Goal: Task Accomplishment & Management: Manage account settings

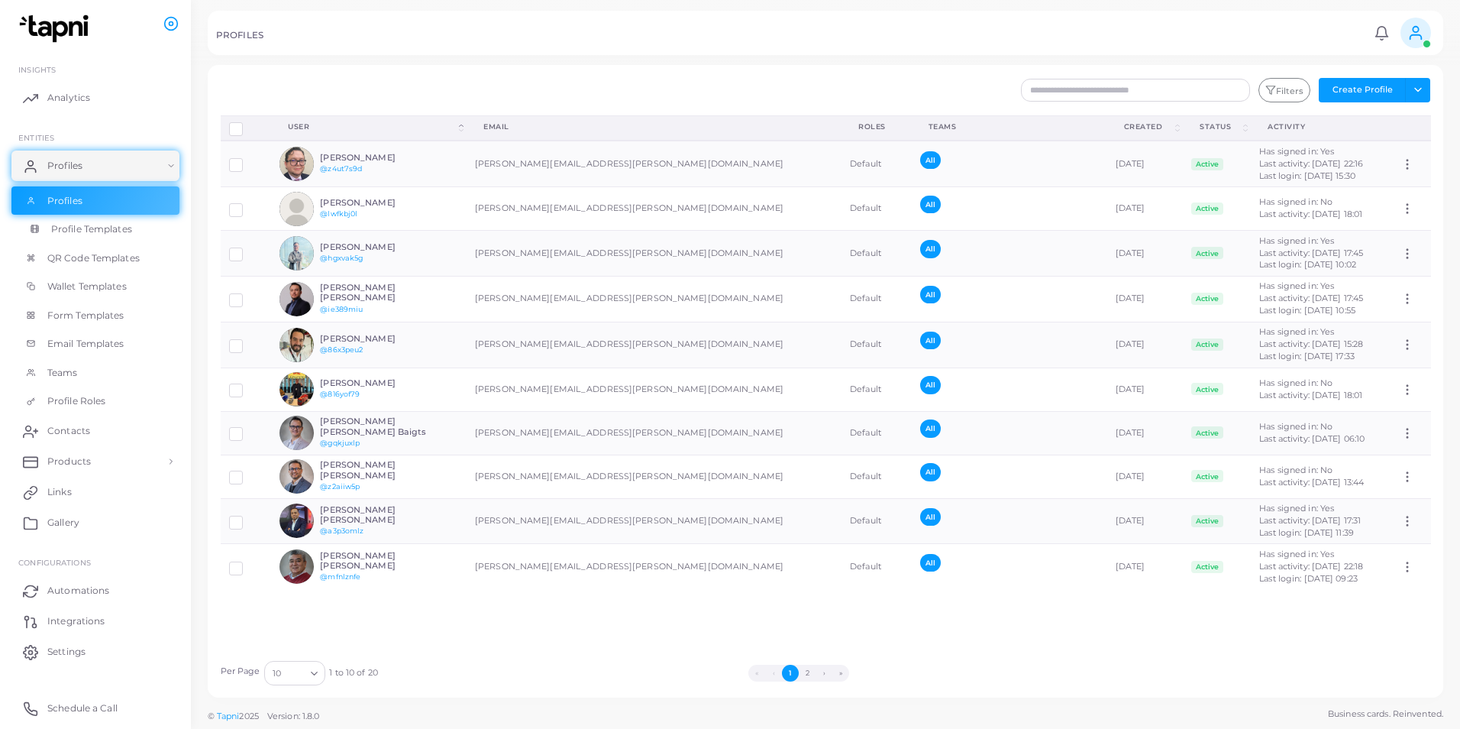
click at [105, 238] on link "Profile Templates" at bounding box center [95, 229] width 168 height 29
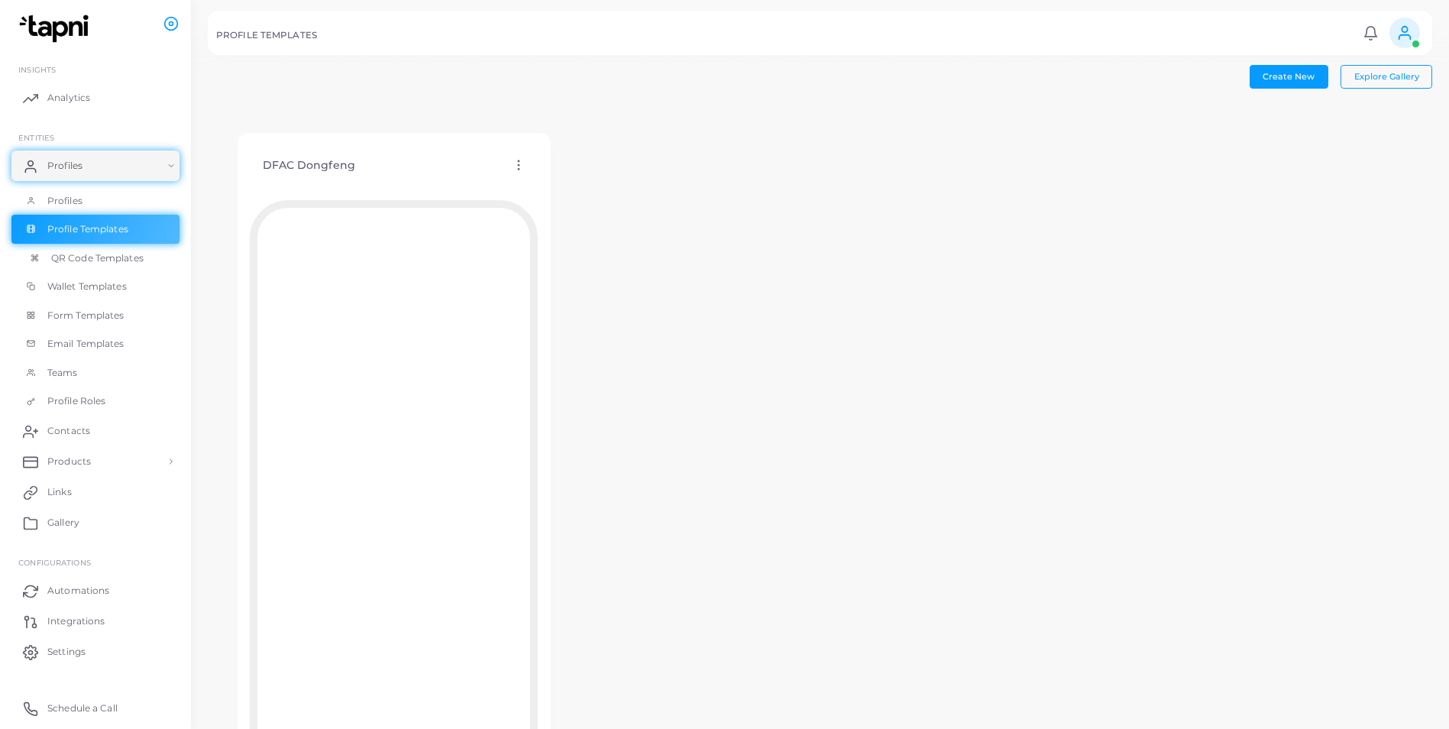
click at [83, 260] on span "QR Code Templates" at bounding box center [97, 258] width 92 height 14
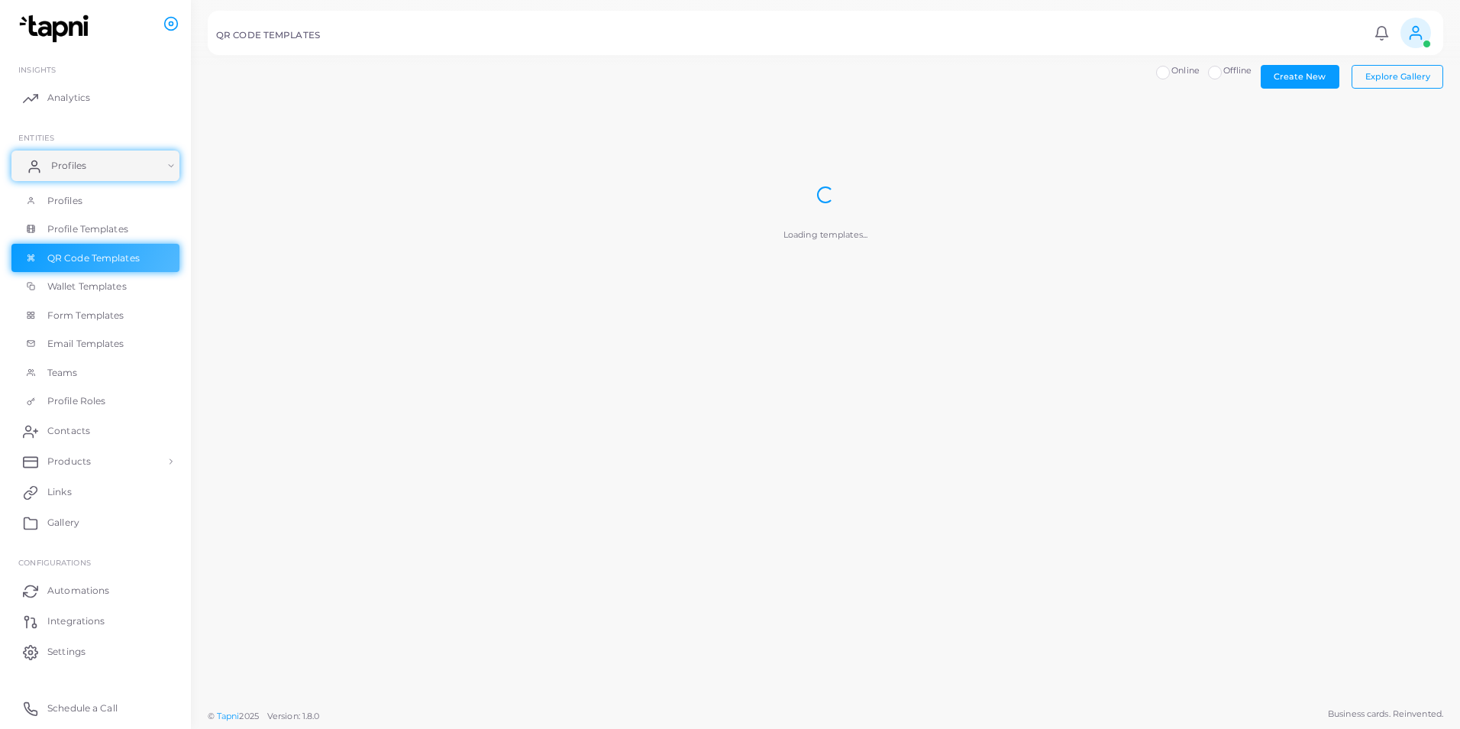
click at [142, 164] on link "Profiles" at bounding box center [95, 165] width 168 height 31
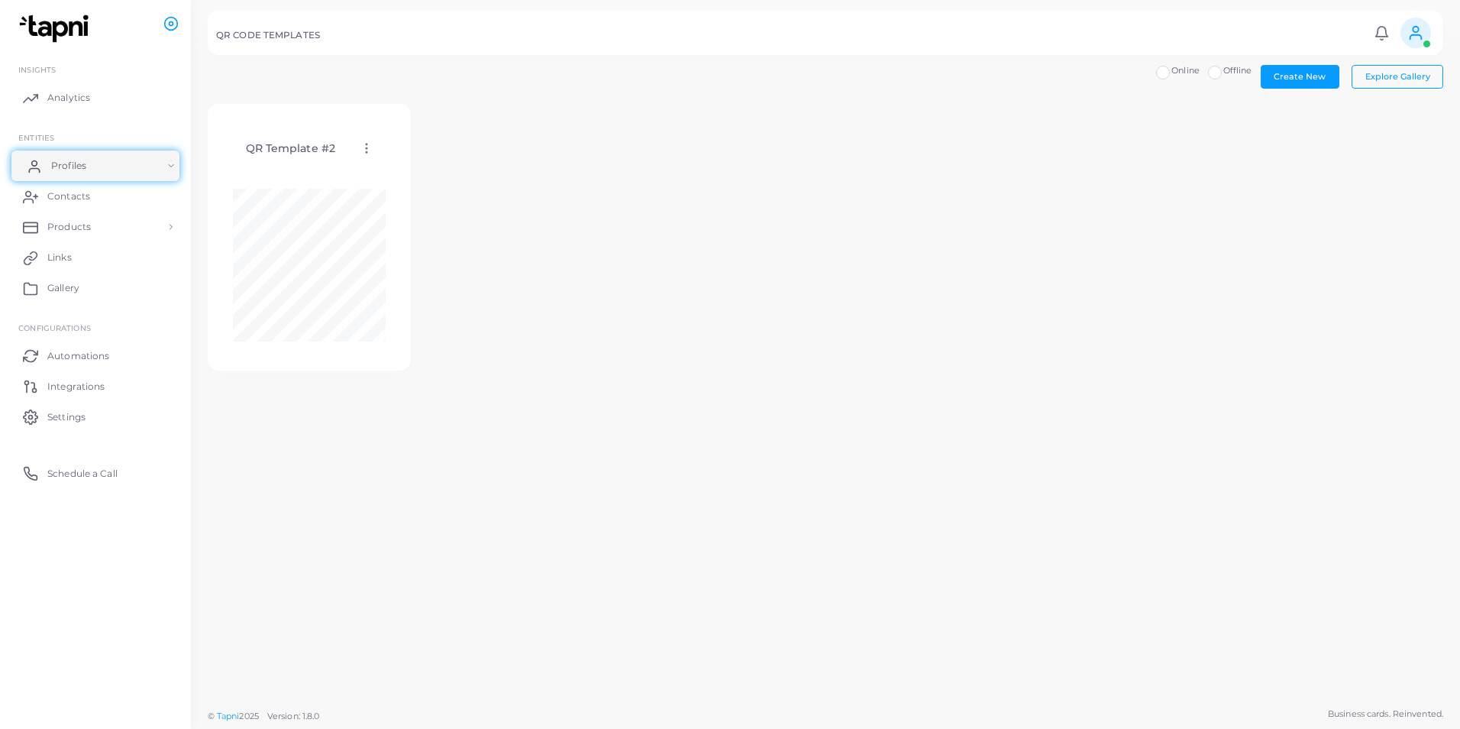
click at [142, 164] on link "Profiles" at bounding box center [95, 165] width 168 height 31
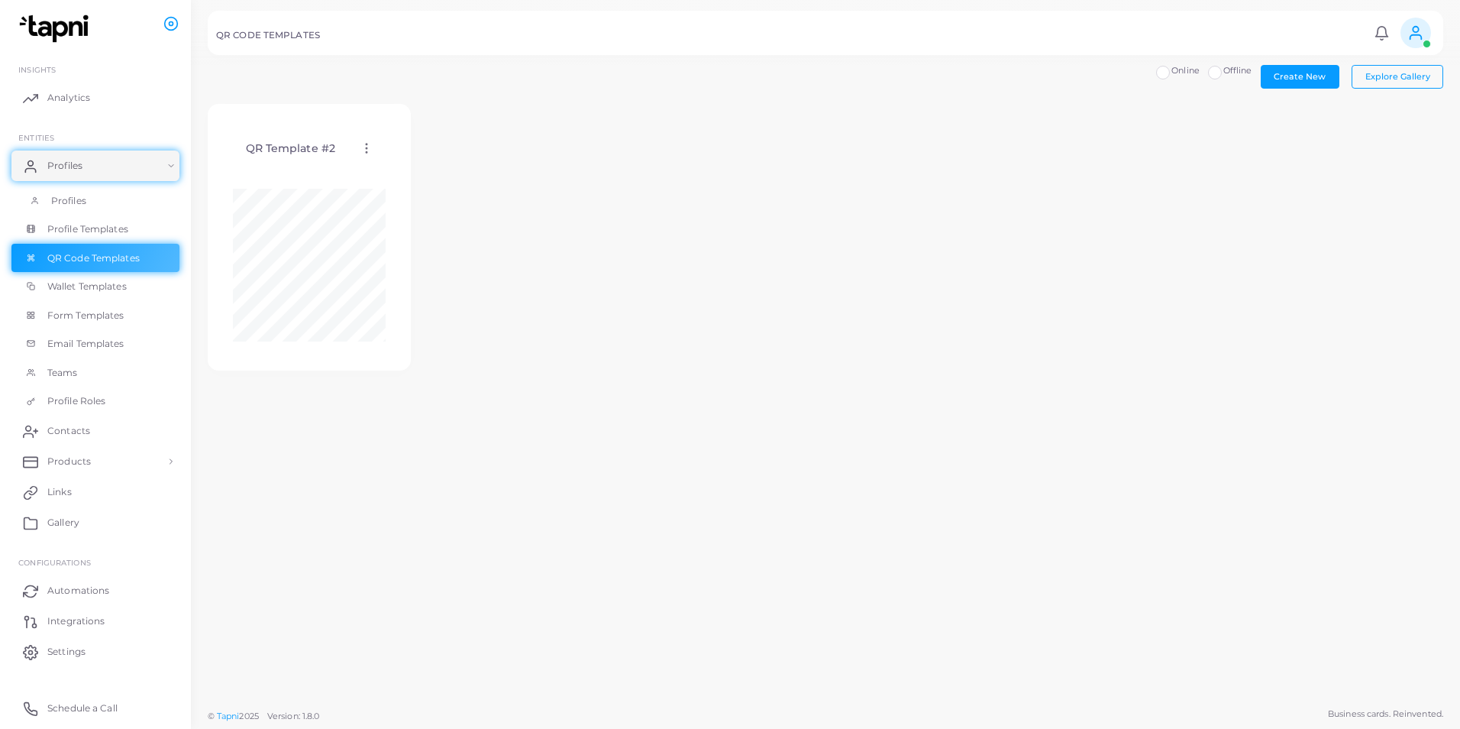
click at [120, 194] on link "Profiles" at bounding box center [95, 200] width 168 height 29
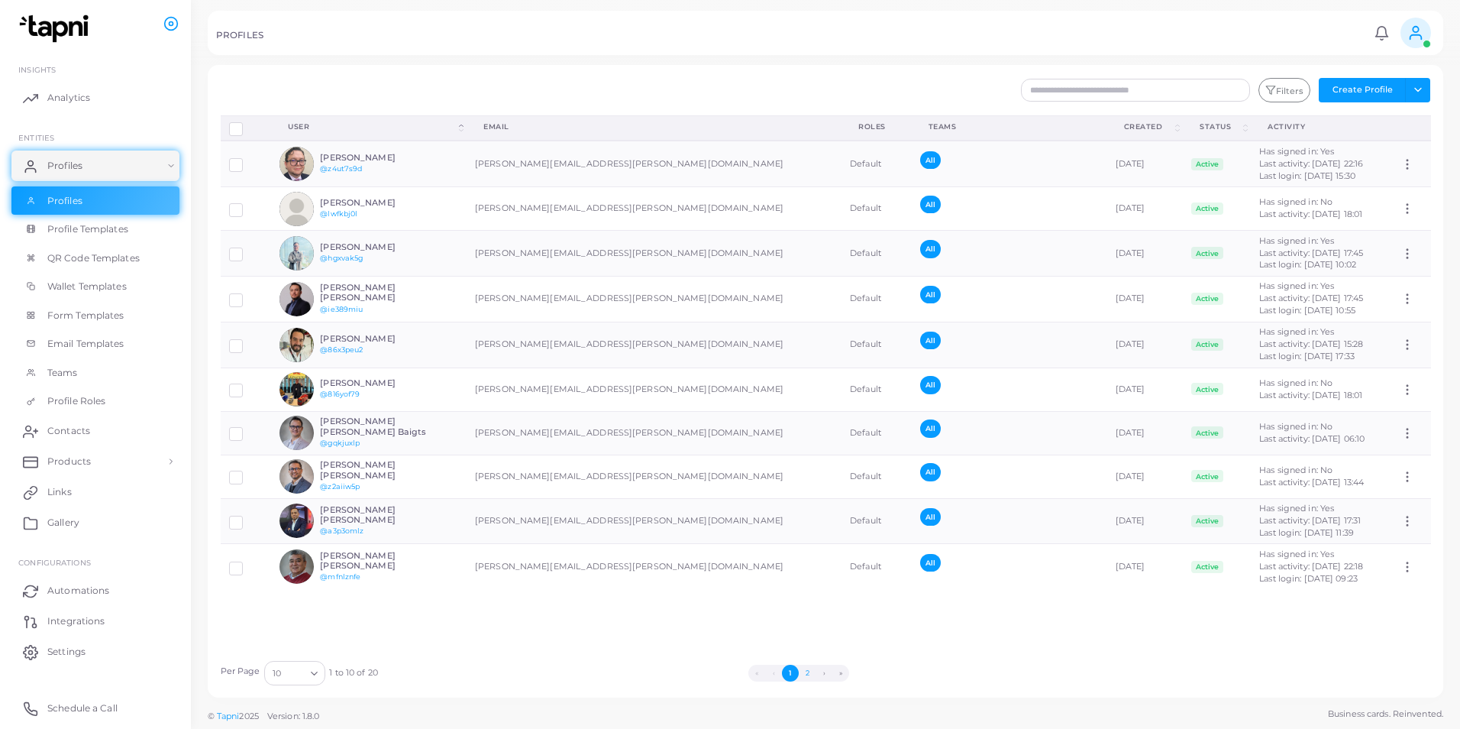
click at [803, 493] on button "2" at bounding box center [807, 673] width 17 height 17
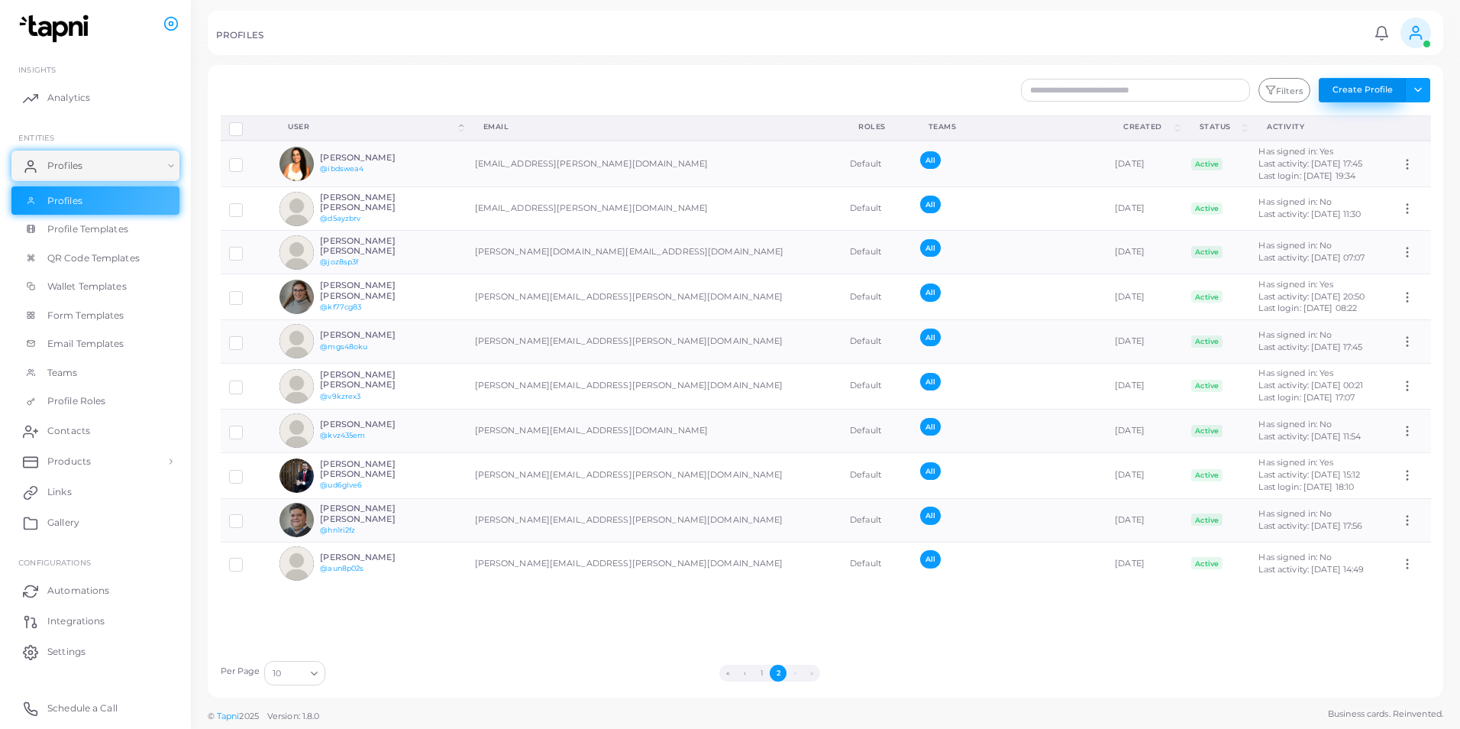
click at [971, 80] on button "Create Profile" at bounding box center [1362, 90] width 87 height 24
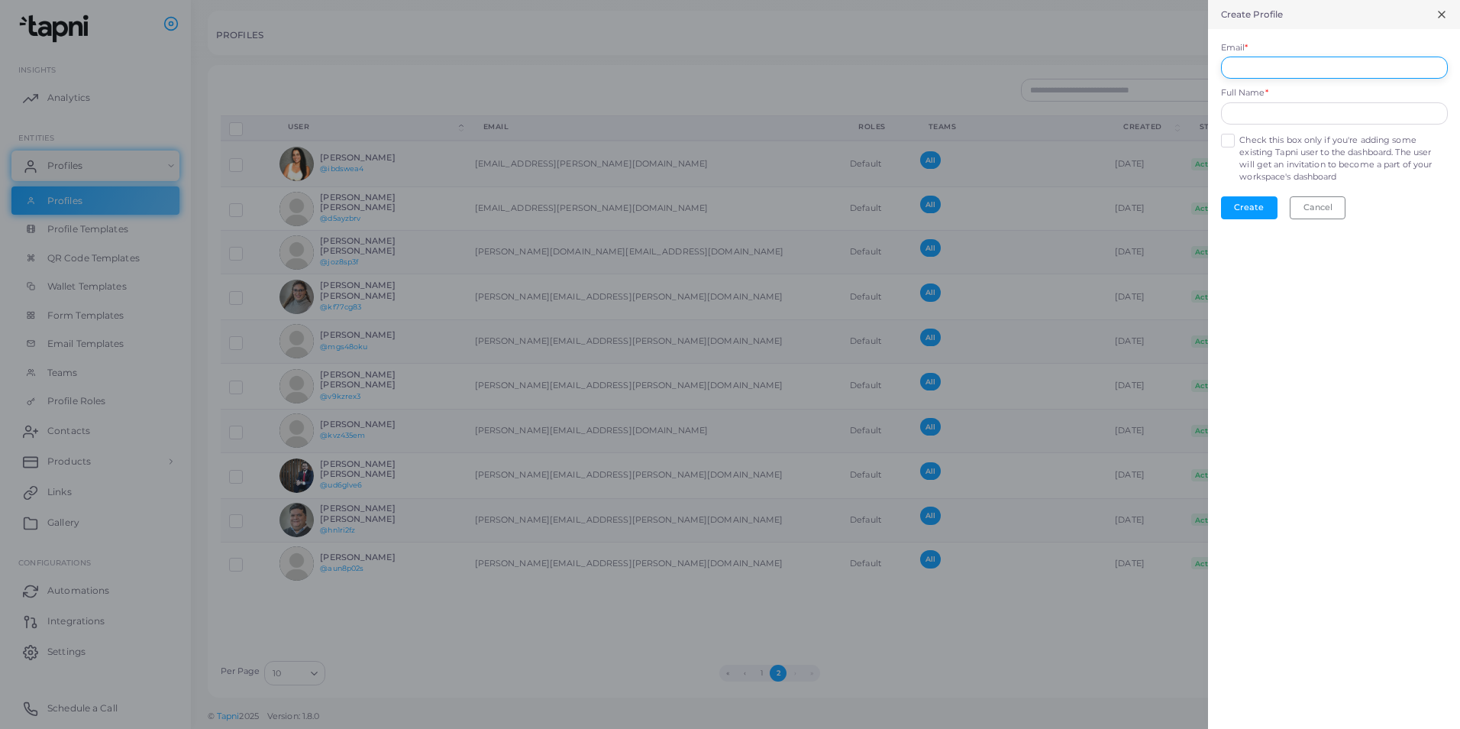
click at [971, 68] on input "Email *" at bounding box center [1334, 68] width 227 height 23
click at [971, 43] on div at bounding box center [730, 364] width 1460 height 729
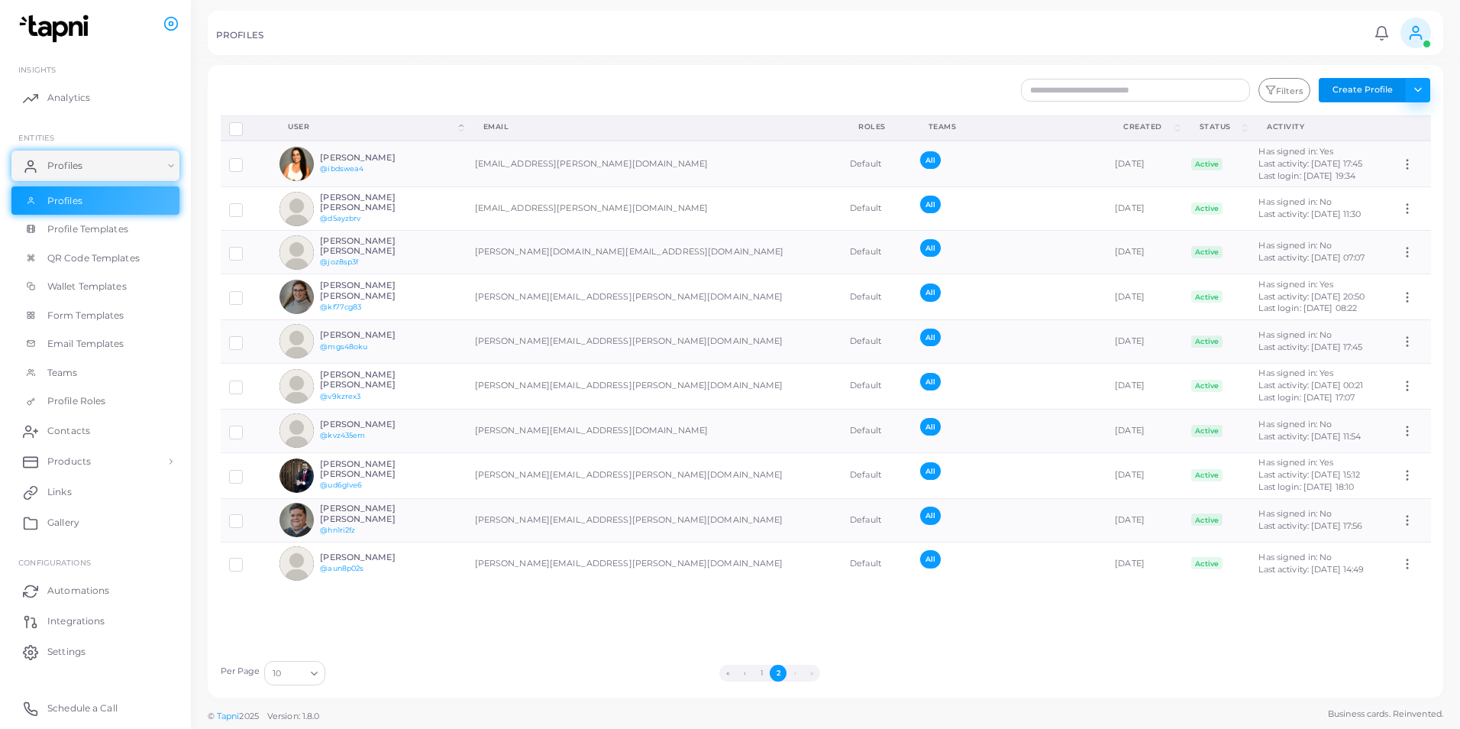
click at [971, 93] on button "Toggle dropdown" at bounding box center [1417, 90] width 25 height 24
click at [76, 460] on span "Products" at bounding box center [73, 461] width 44 height 14
click at [70, 493] on span "Products" at bounding box center [73, 497] width 44 height 14
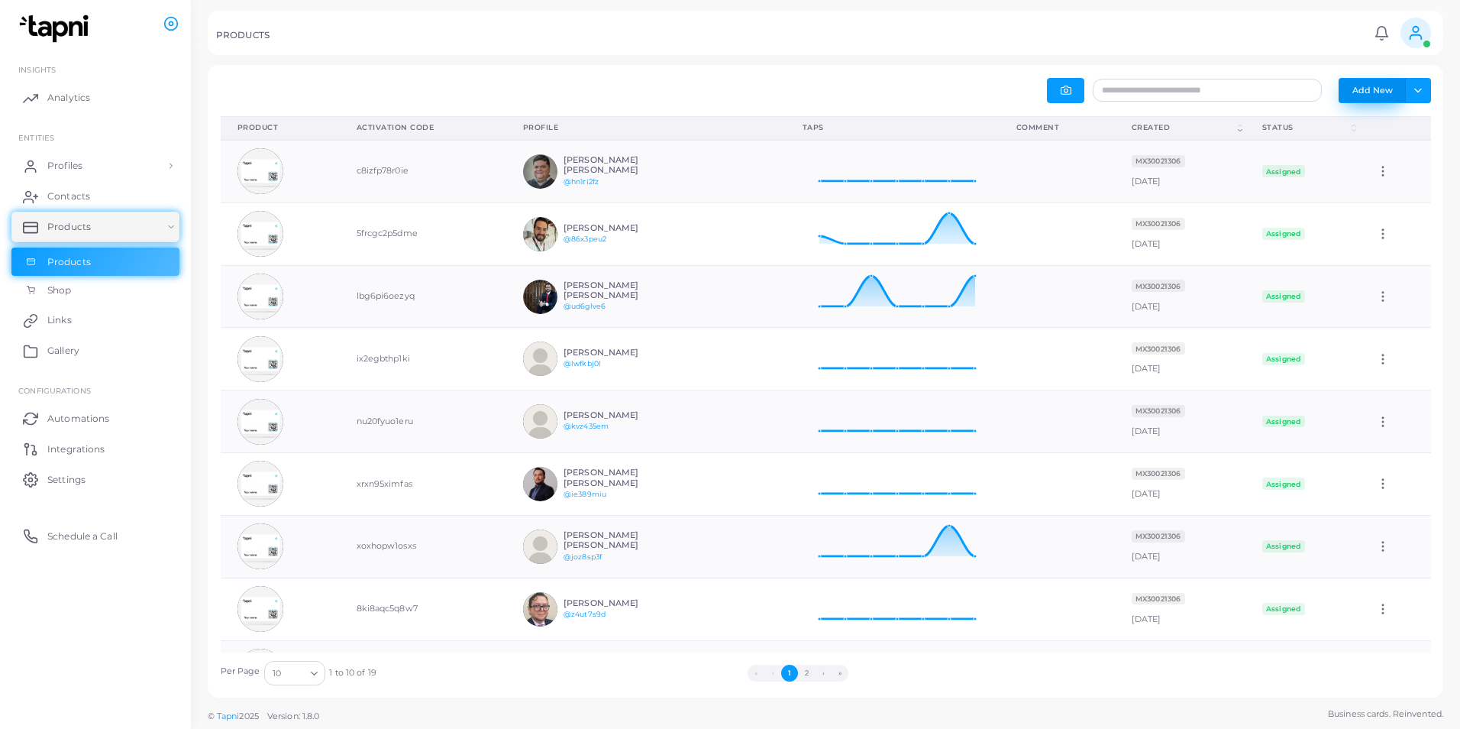
click at [971, 85] on button "Add New" at bounding box center [1372, 90] width 67 height 24
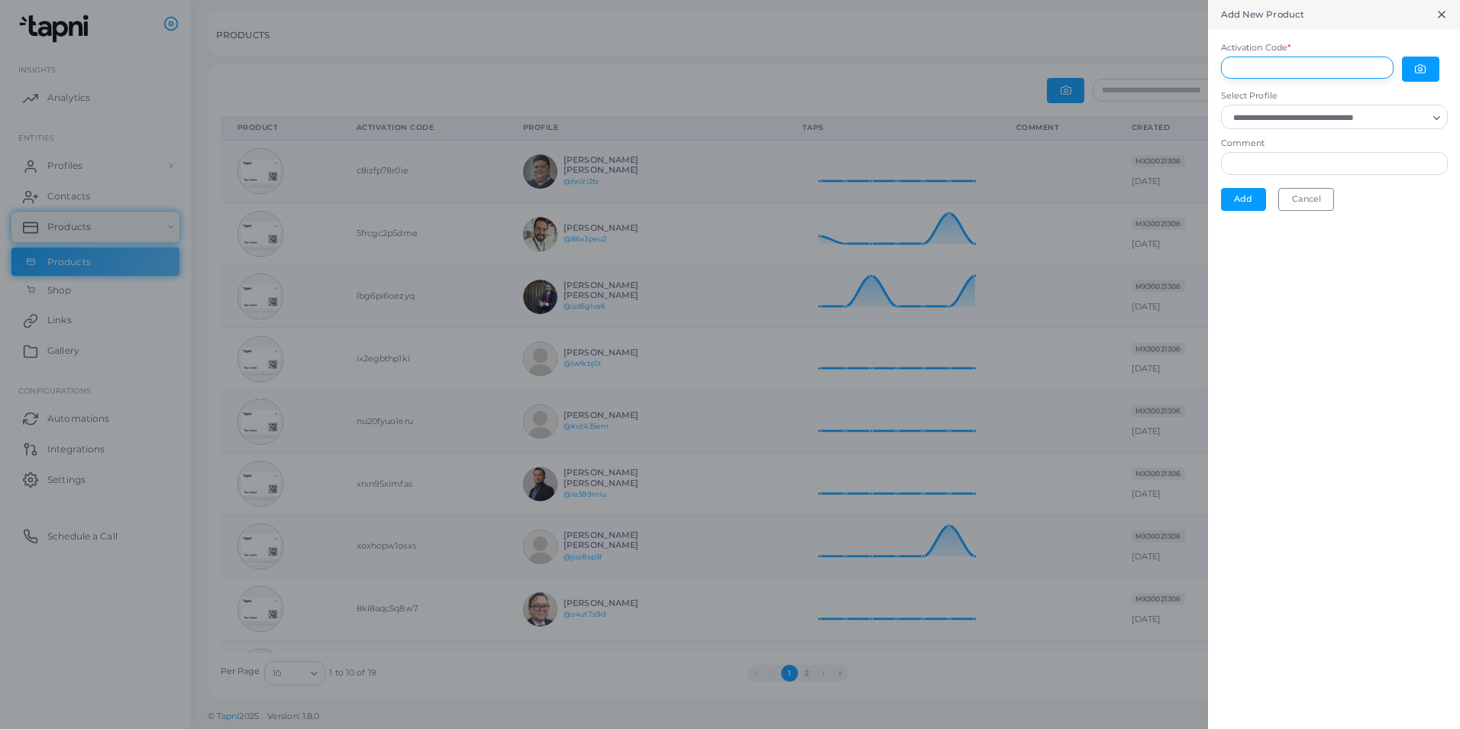
click at [971, 70] on input "Activation Code *" at bounding box center [1307, 68] width 173 height 23
click at [715, 73] on div at bounding box center [730, 364] width 1460 height 729
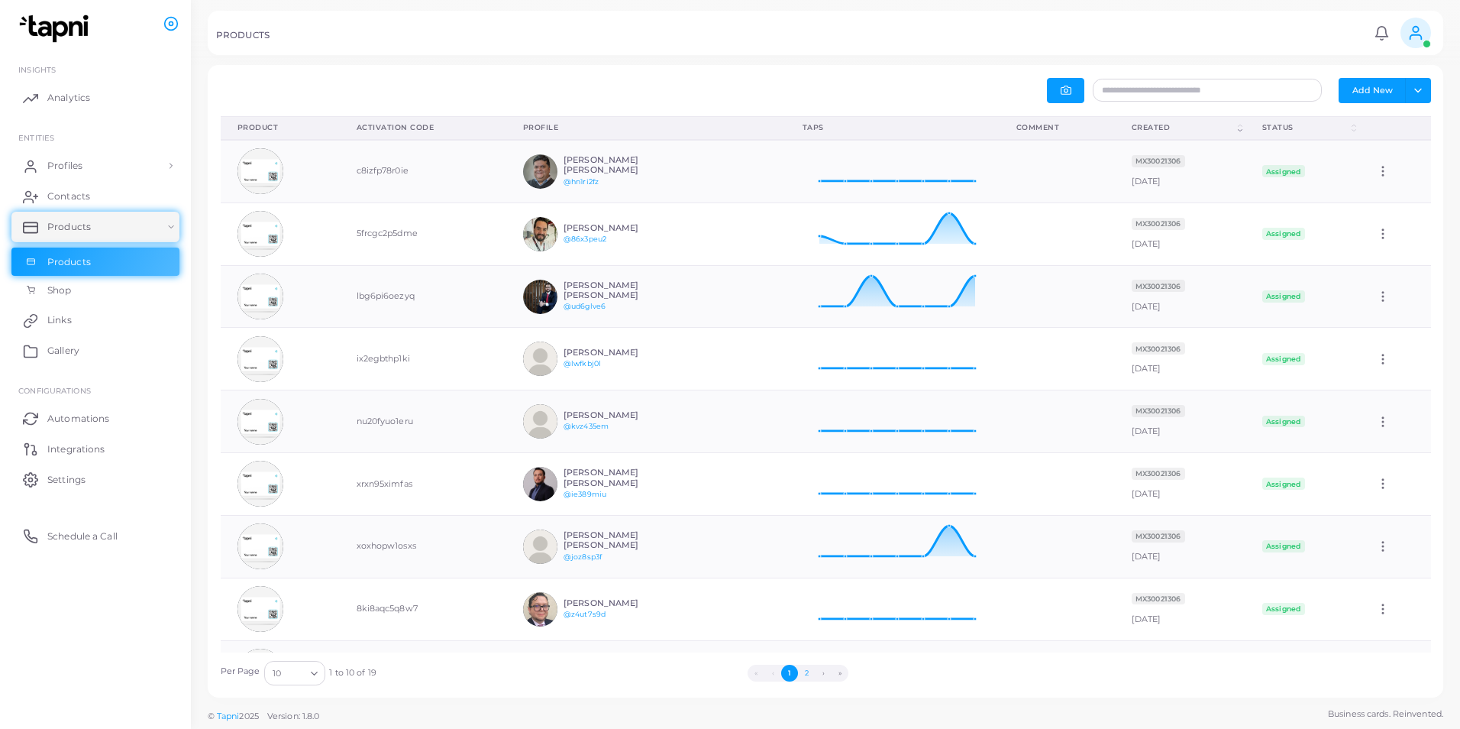
click at [808, 493] on button "2" at bounding box center [806, 673] width 17 height 17
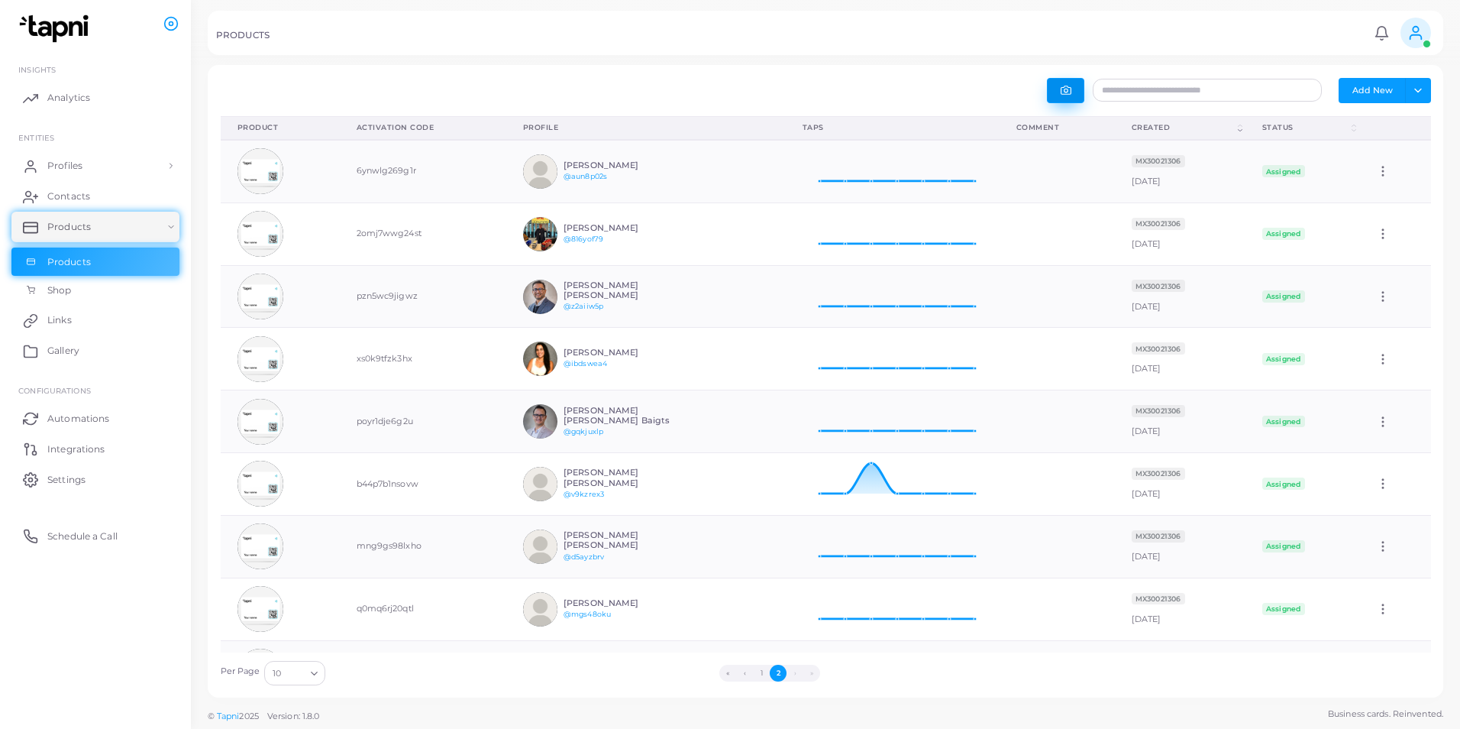
click at [971, 89] on icon "button" at bounding box center [1066, 90] width 11 height 11
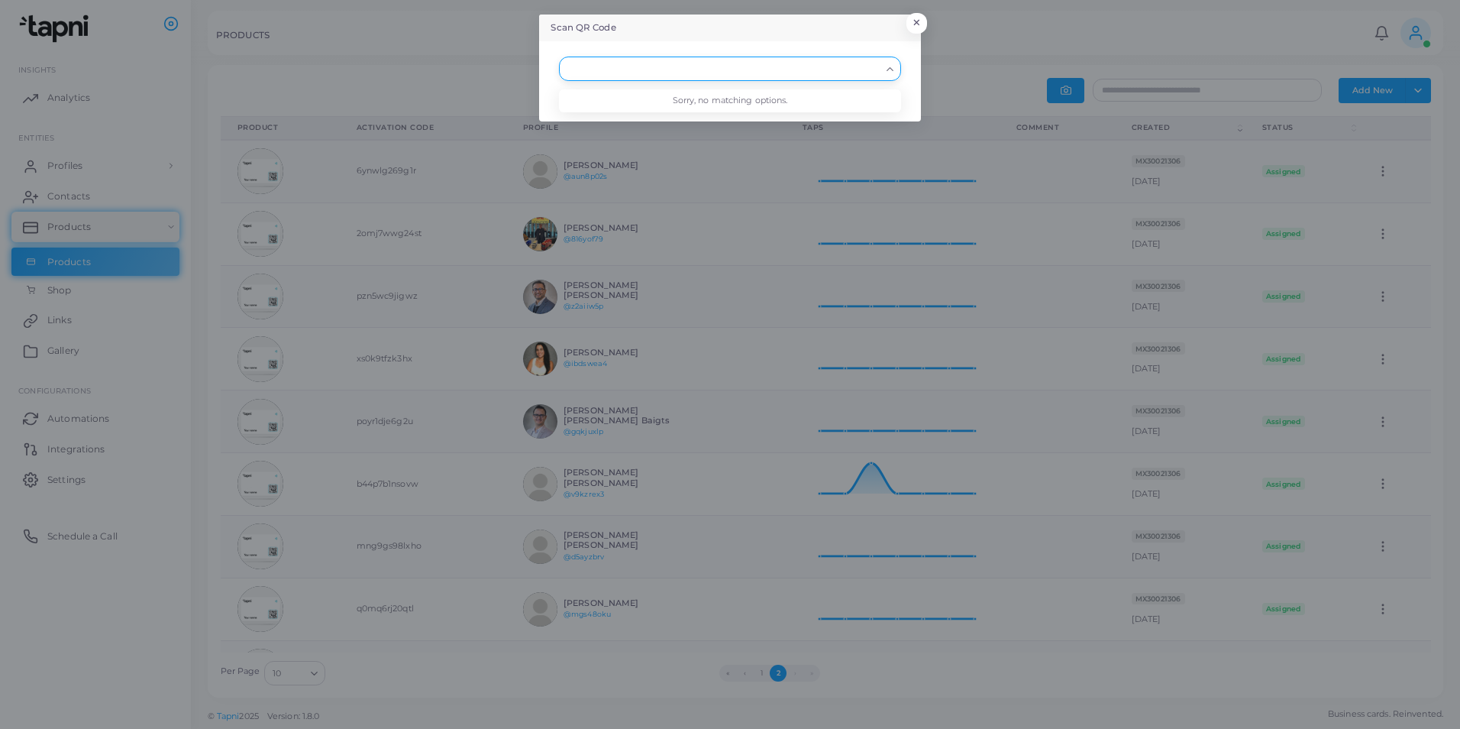
click at [835, 58] on div "Search for option" at bounding box center [722, 67] width 317 height 20
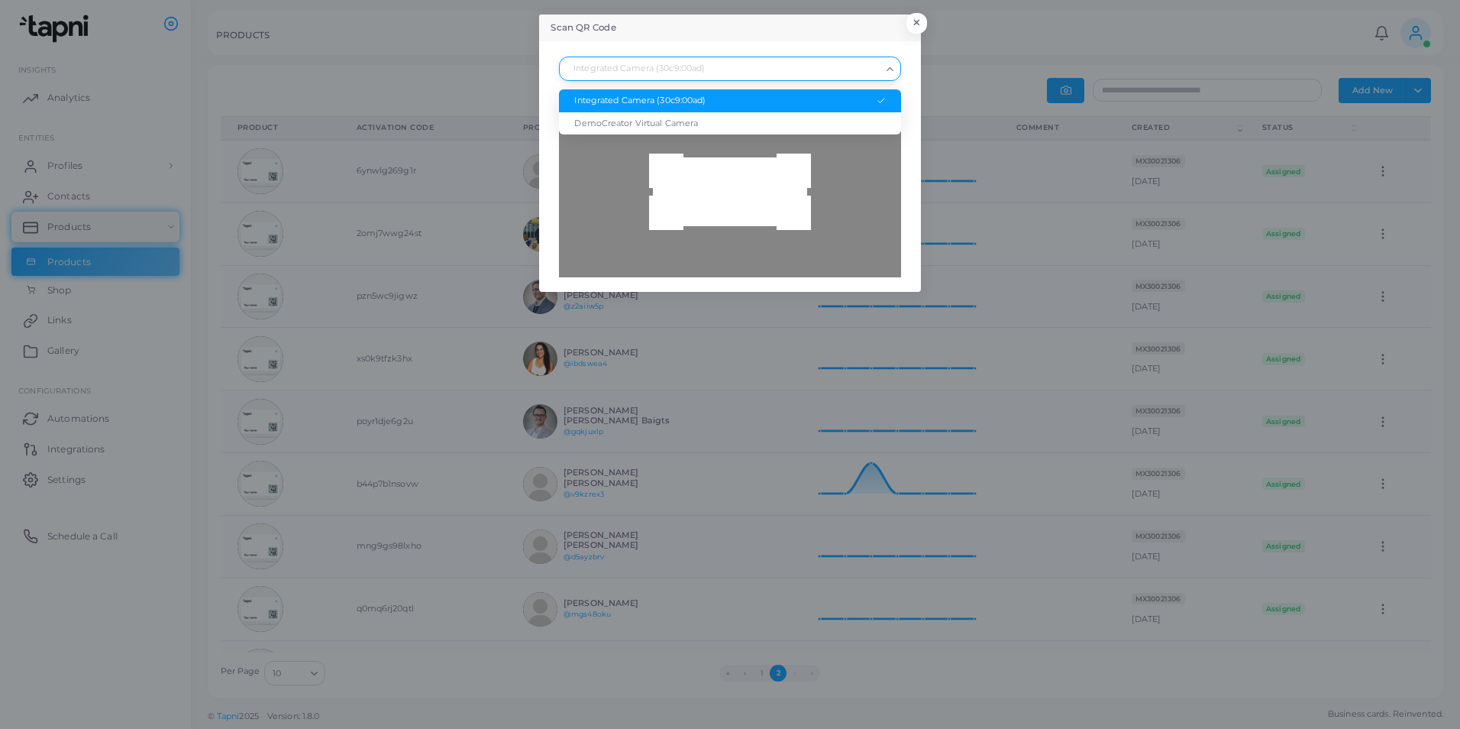
click at [697, 99] on div "Integrated Camera (30c9:00ad)" at bounding box center [729, 101] width 311 height 12
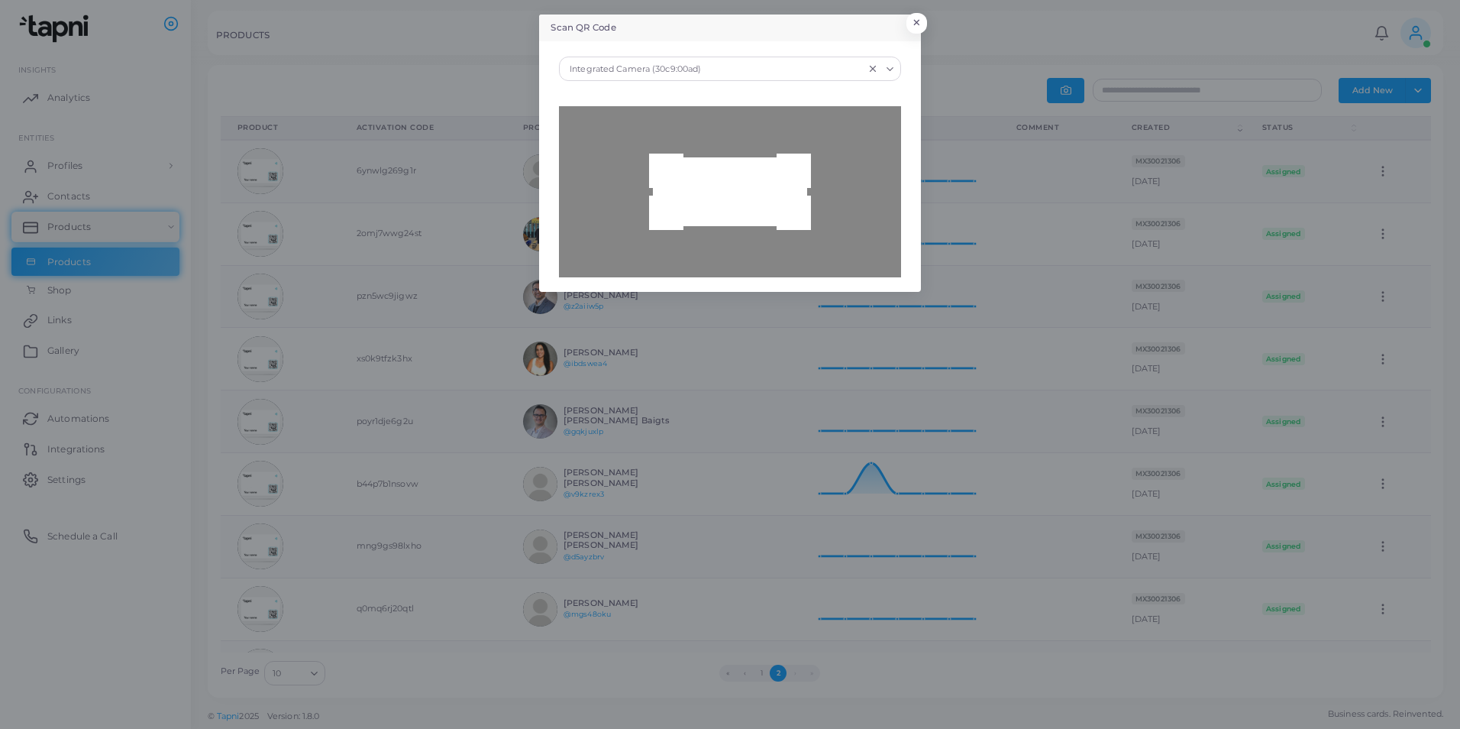
type input "**********"
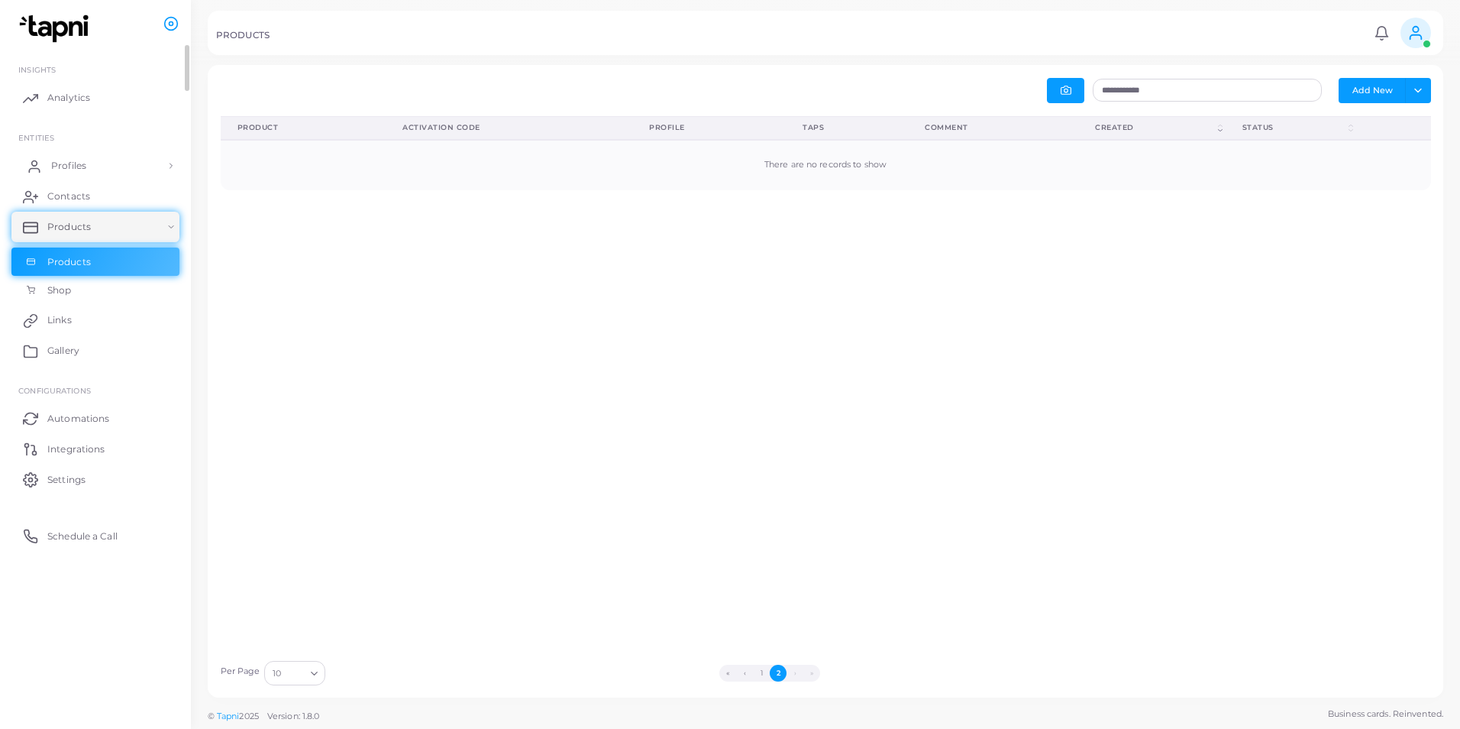
click at [130, 174] on link "Profiles" at bounding box center [95, 165] width 168 height 31
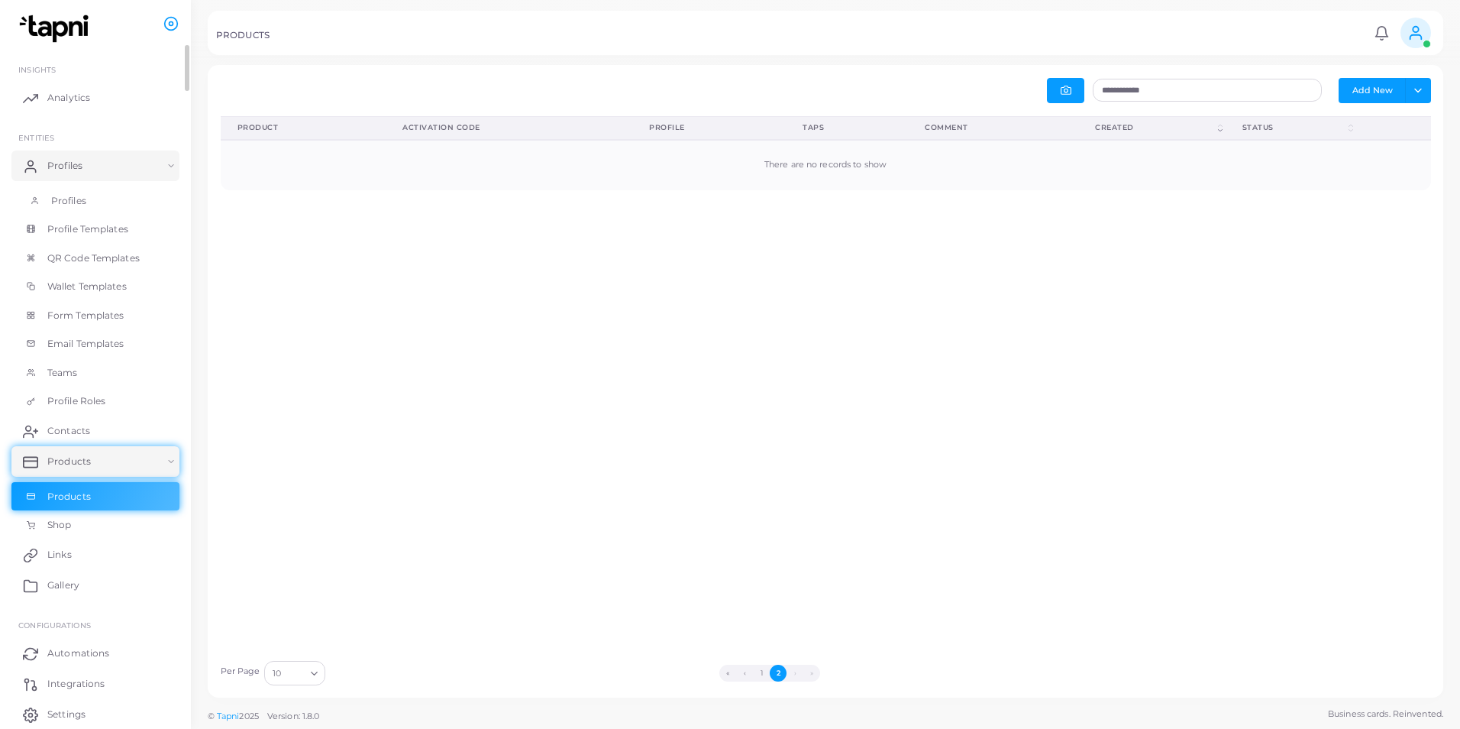
click at [105, 201] on link "Profiles" at bounding box center [95, 200] width 168 height 29
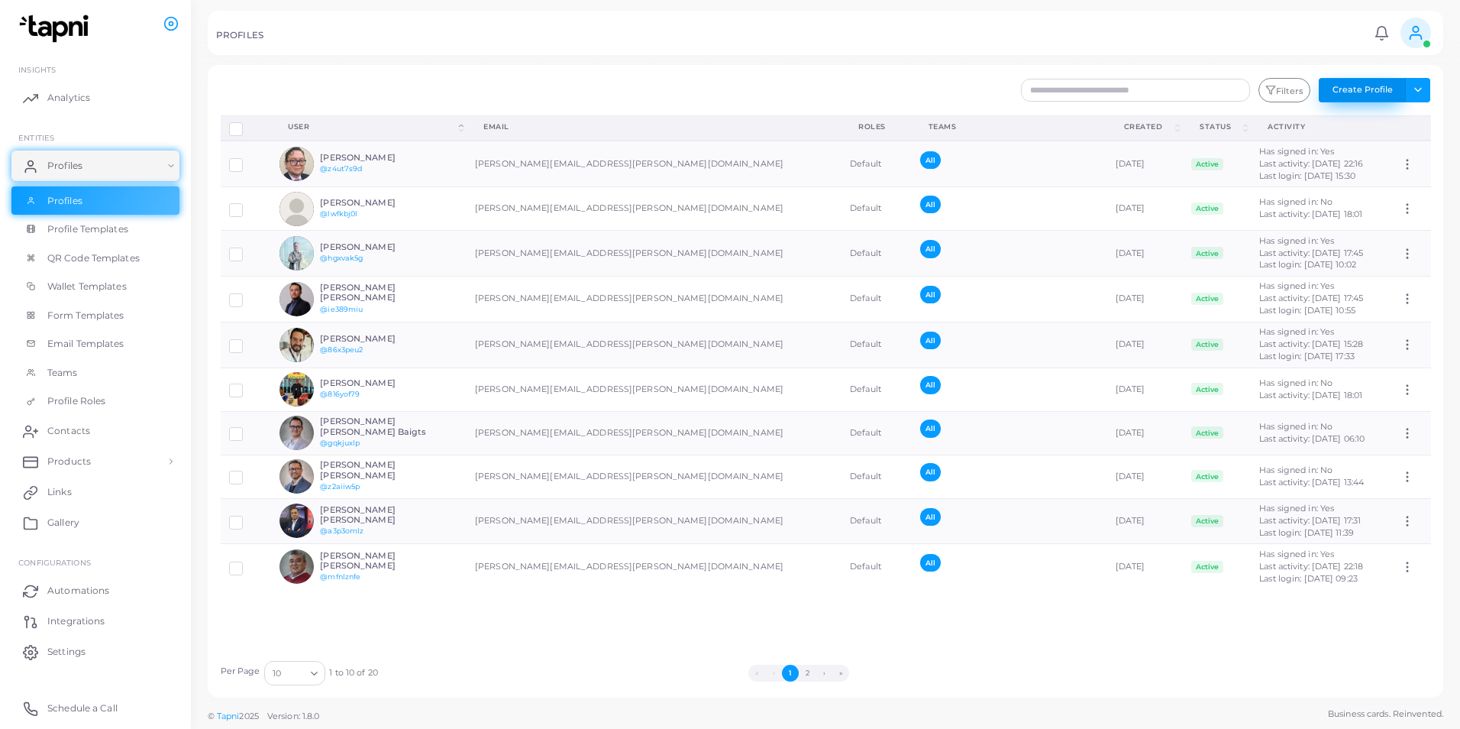
click at [971, 86] on button "Create Profile" at bounding box center [1362, 90] width 87 height 24
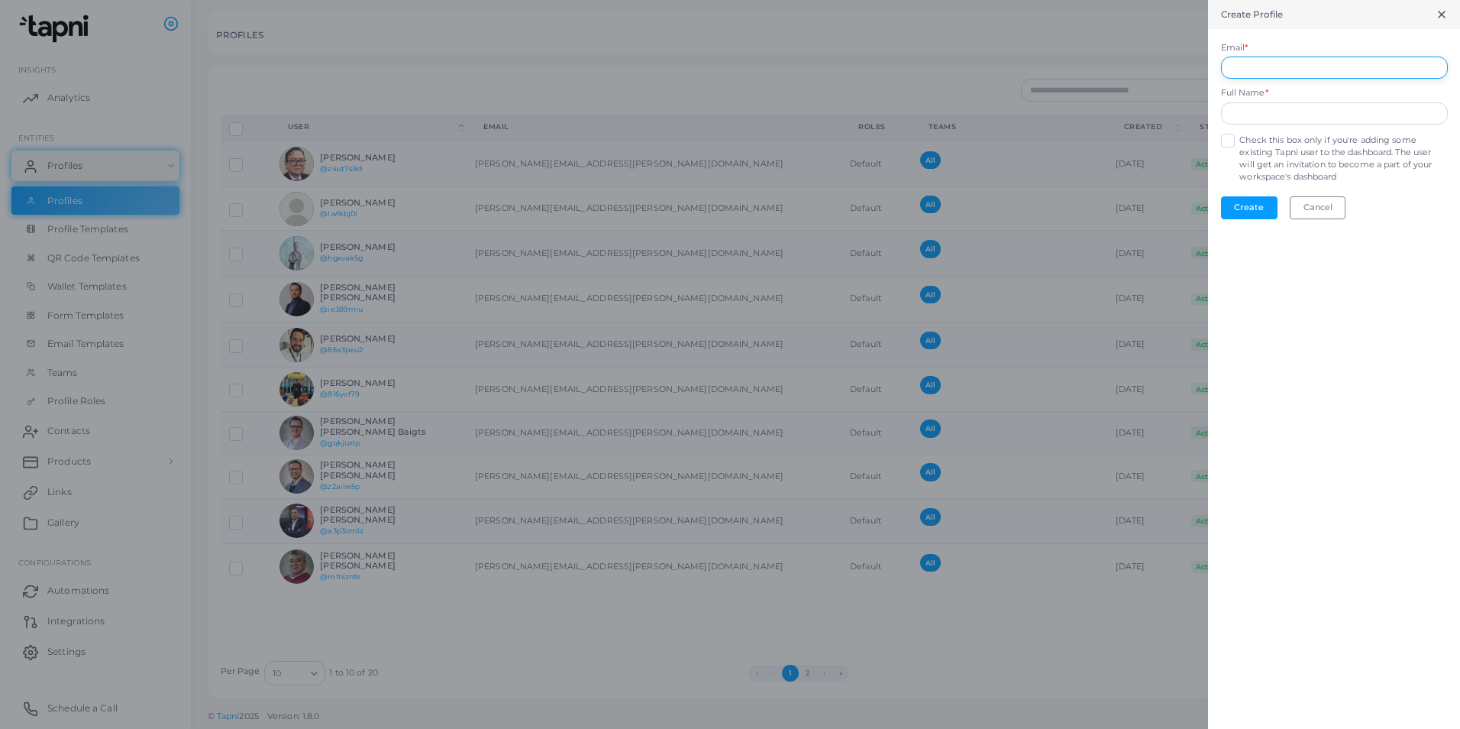
click at [971, 73] on input "Email *" at bounding box center [1334, 68] width 227 height 23
click at [971, 493] on div "Create Profile Email * The Email field is required Full Name * Check this box o…" at bounding box center [1334, 364] width 252 height 729
click at [971, 74] on input "Email *" at bounding box center [1334, 68] width 227 height 23
paste input "**********"
type input "**********"
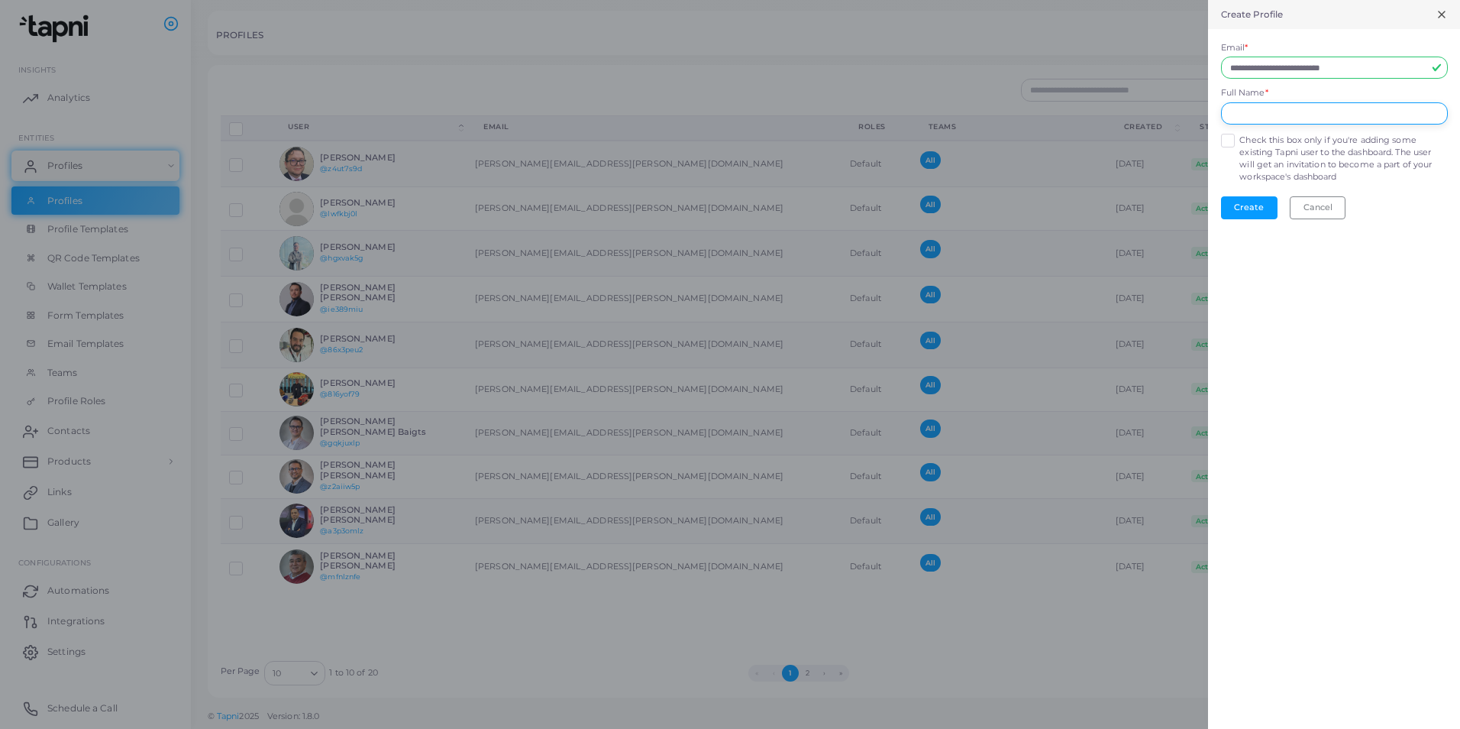
click at [971, 115] on input "text" at bounding box center [1334, 113] width 227 height 23
click at [971, 112] on input "text" at bounding box center [1334, 113] width 227 height 23
paste input "**********"
type input "**********"
click at [971, 212] on button "Create" at bounding box center [1249, 207] width 57 height 23
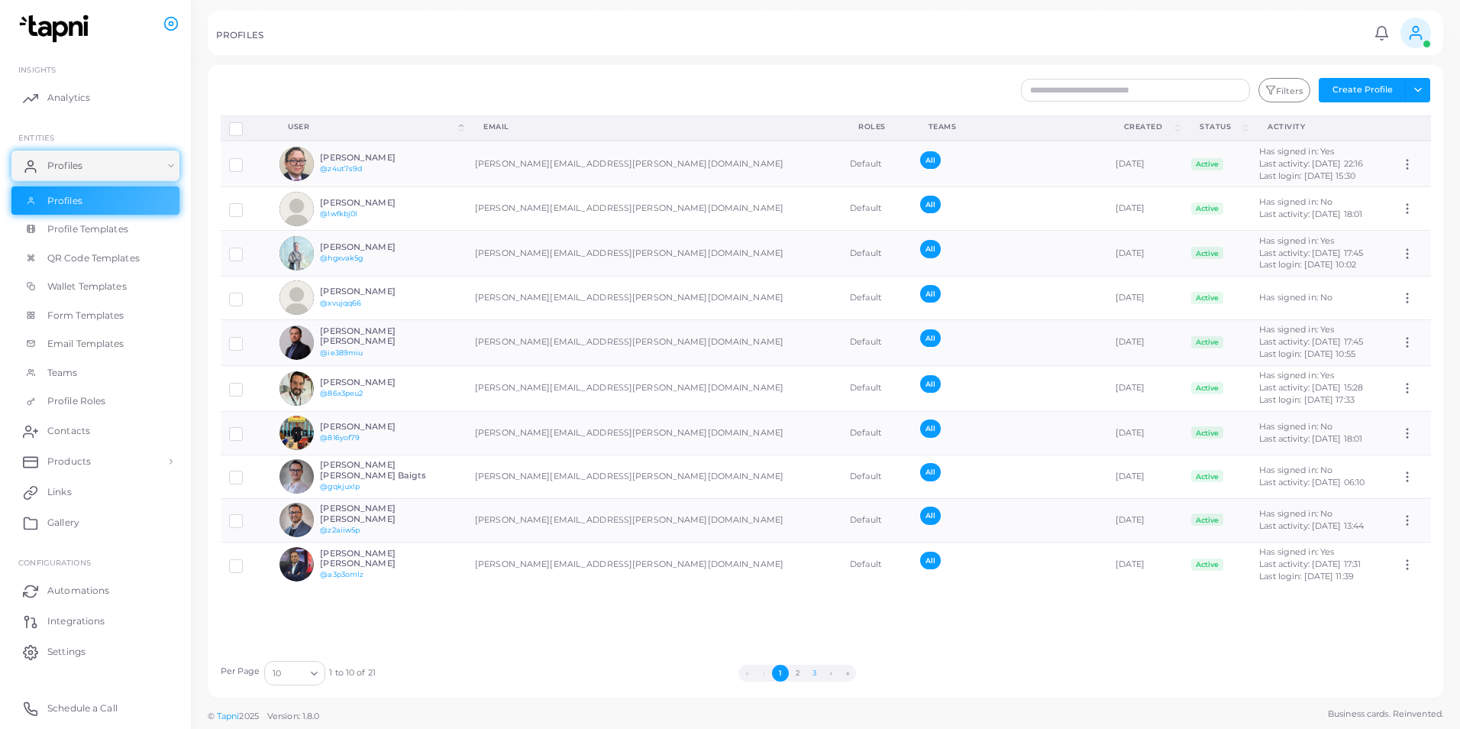
click at [813, 493] on button "3" at bounding box center [814, 673] width 17 height 17
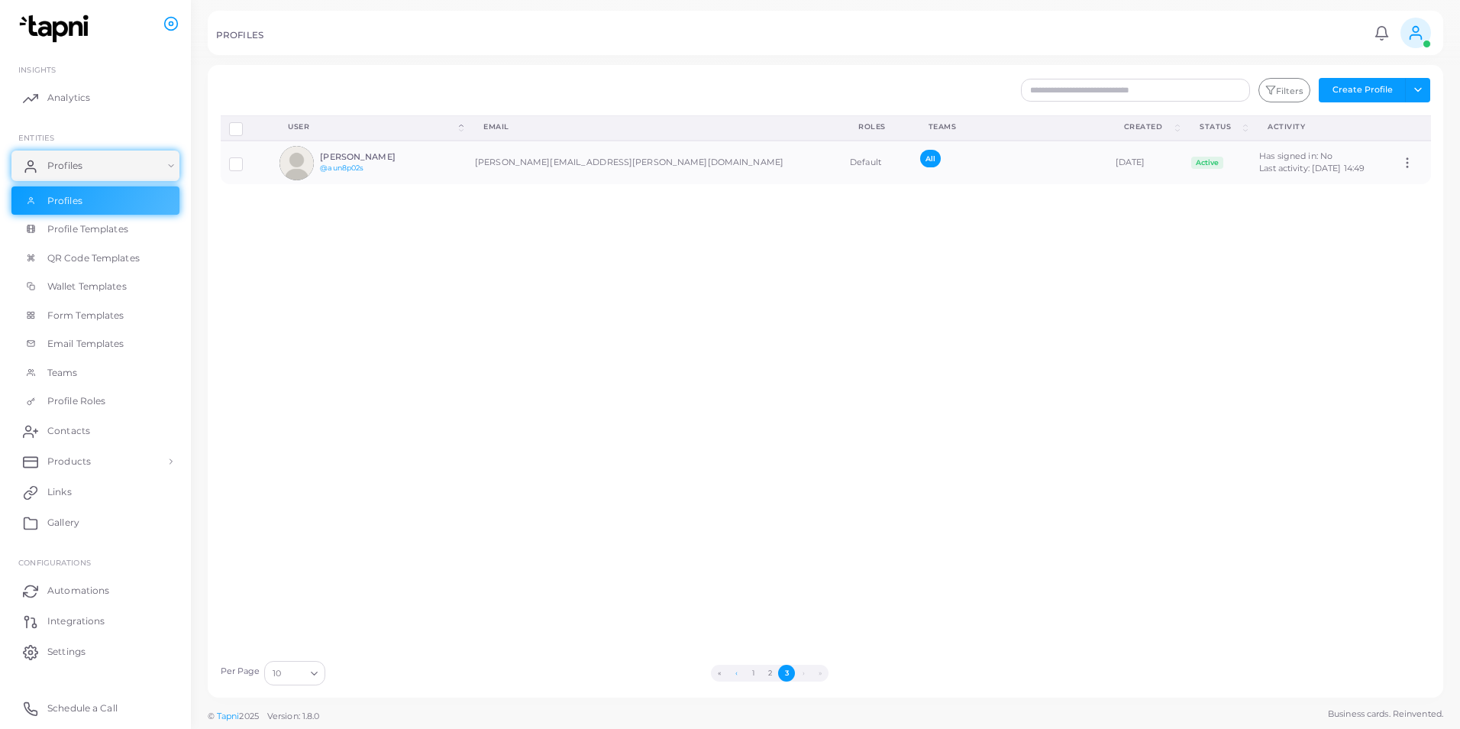
click at [768, 493] on button "2" at bounding box center [770, 673] width 17 height 17
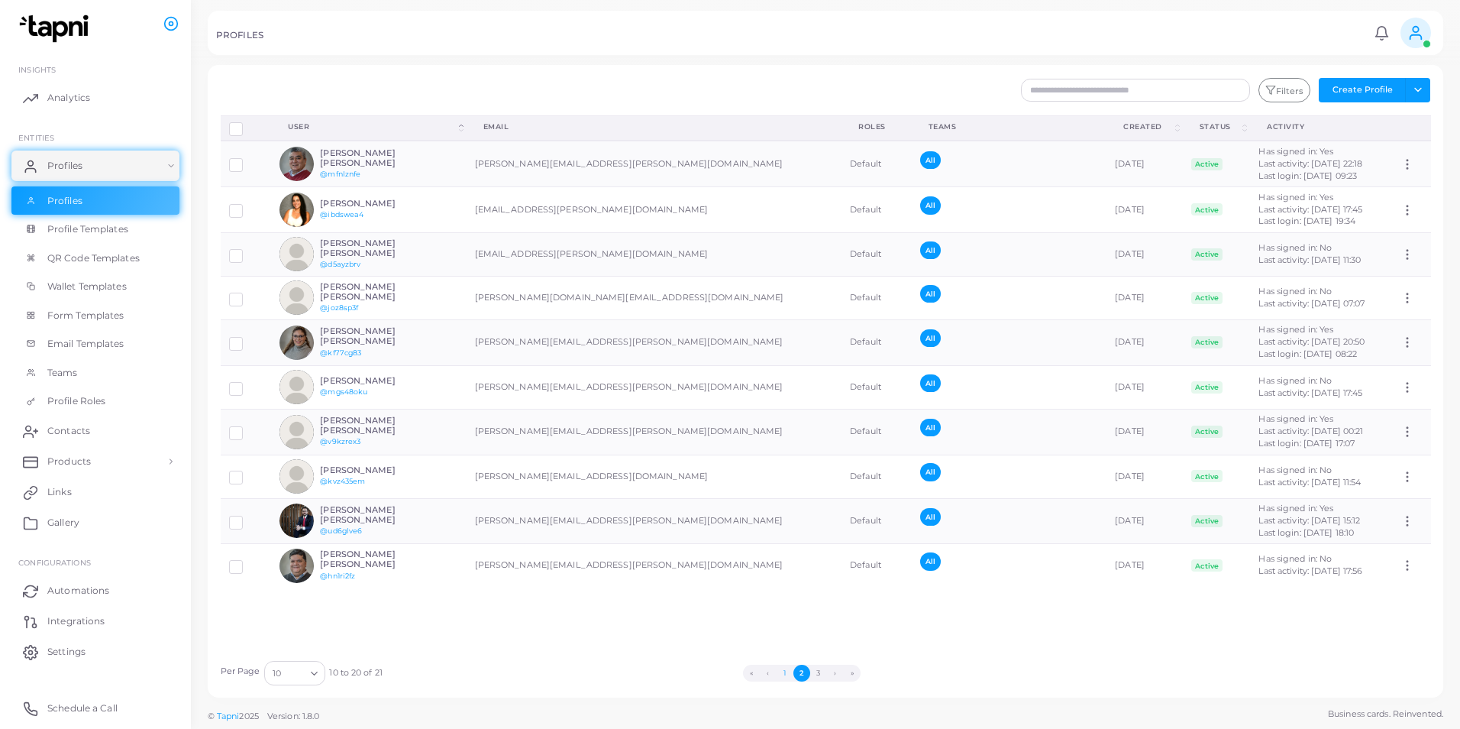
click at [785, 493] on button "1" at bounding box center [785, 673] width 17 height 17
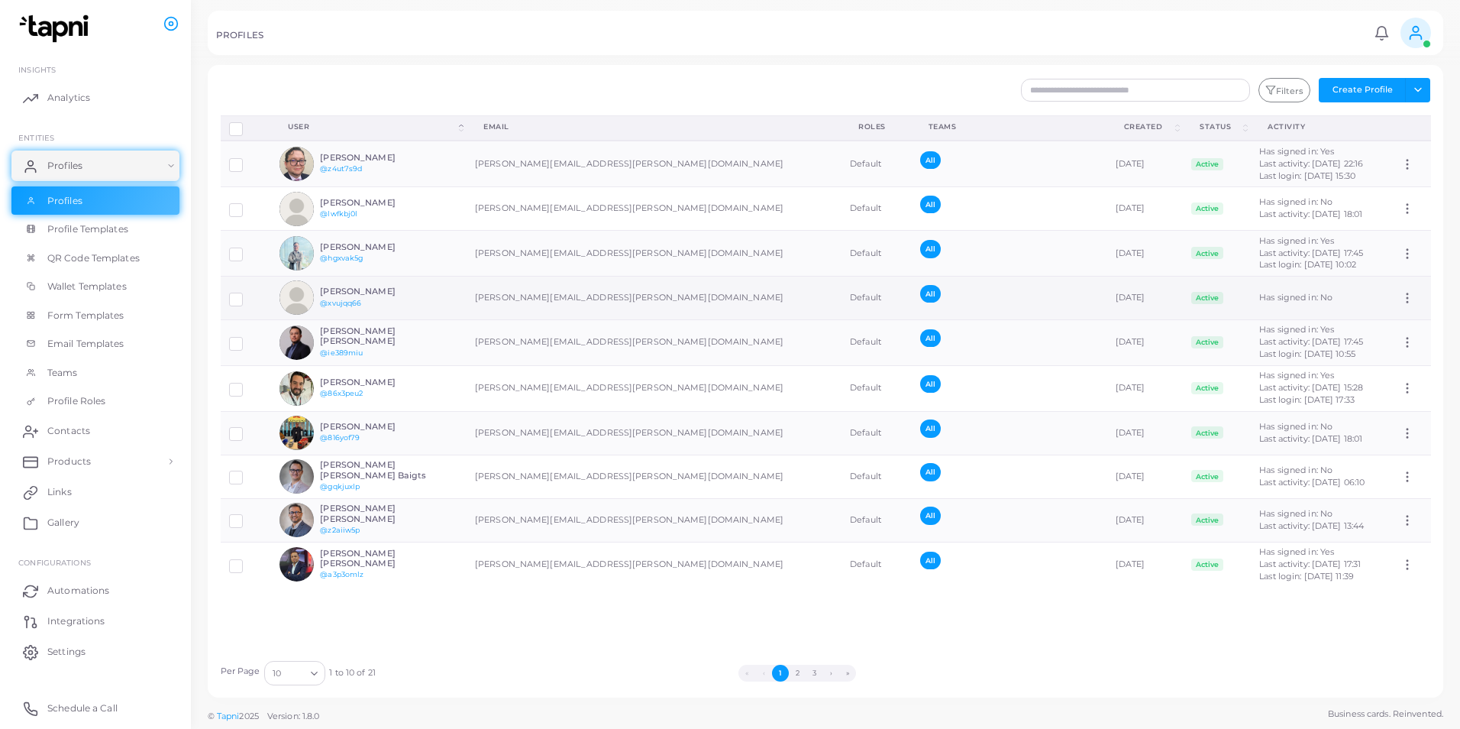
click at [920, 301] on div "All" at bounding box center [996, 298] width 153 height 26
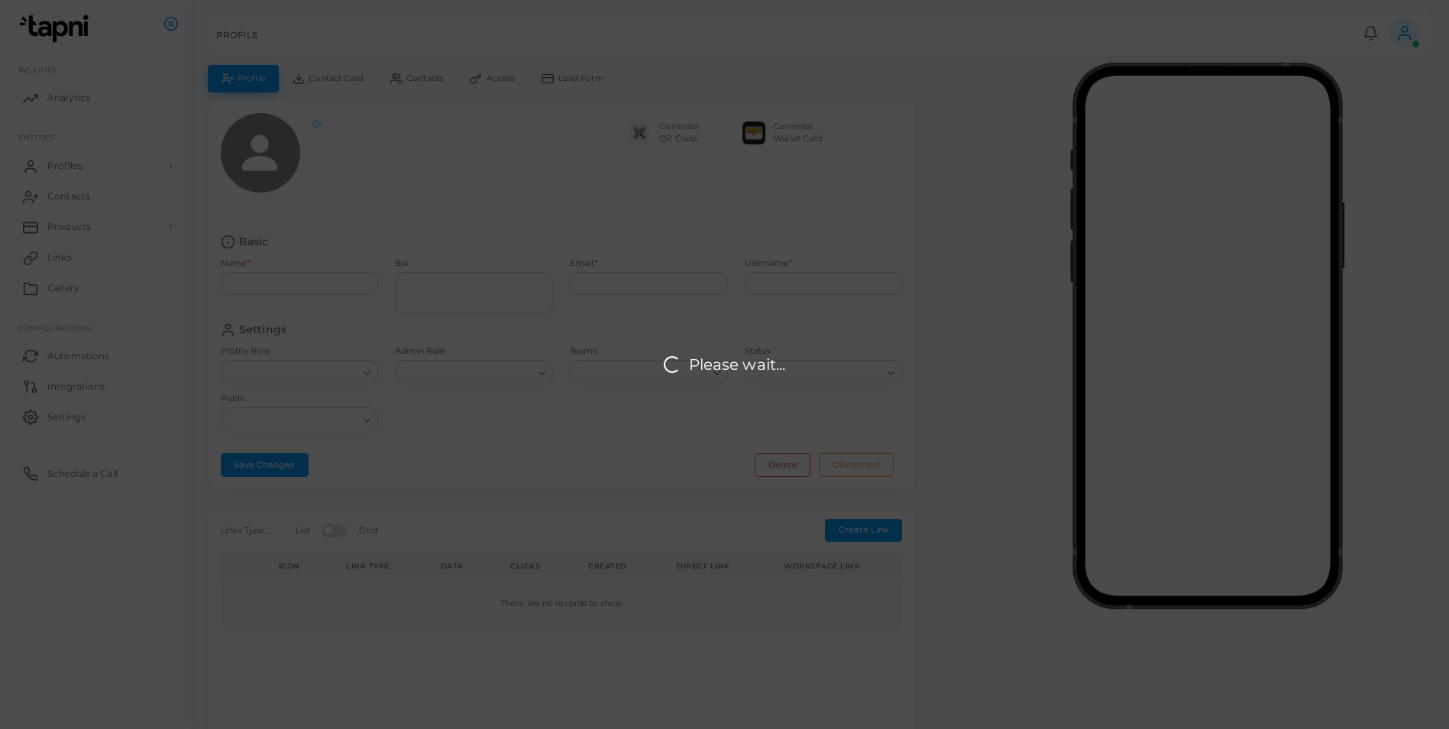
type input "**********"
type input "********"
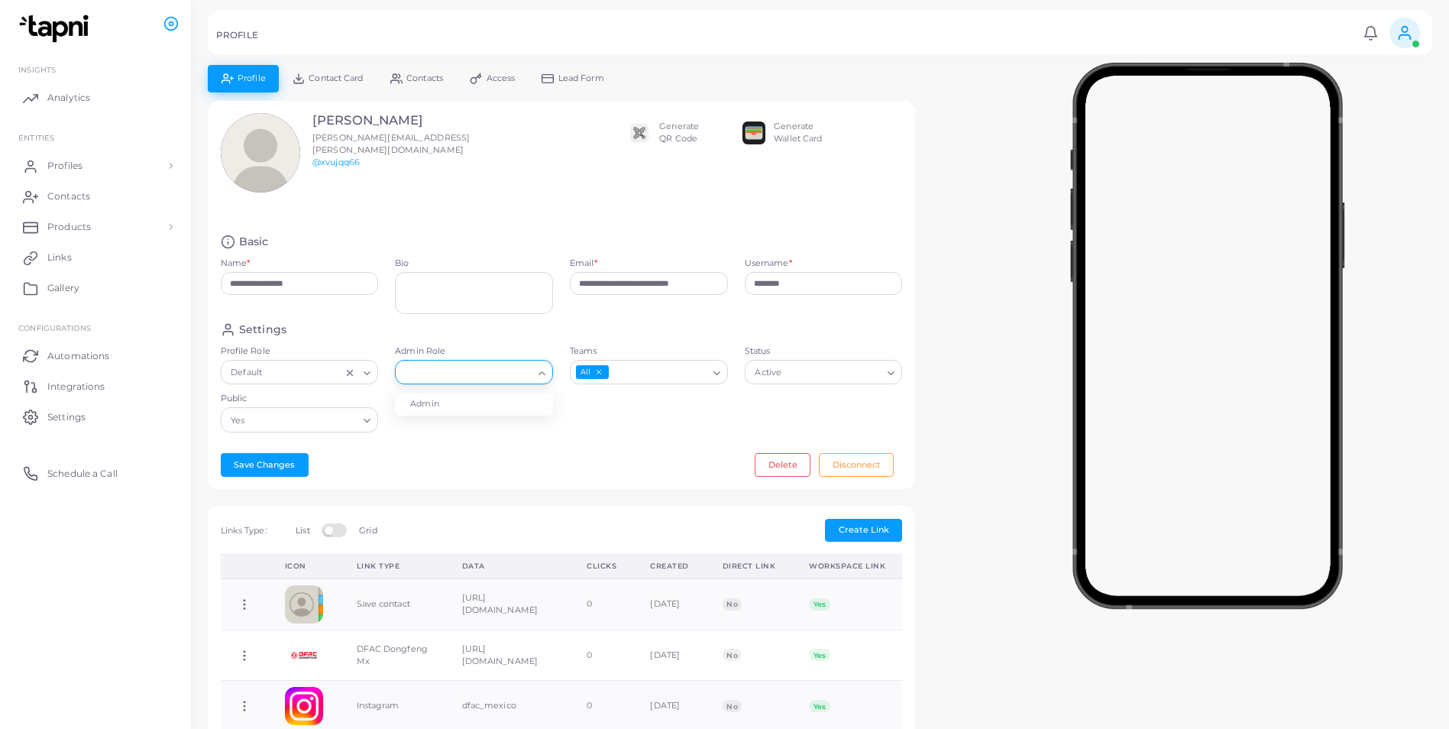
click at [463, 379] on input "Admin Role" at bounding box center [467, 372] width 131 height 17
click at [720, 351] on label "Teams" at bounding box center [649, 351] width 158 height 12
click at [707, 364] on input "Teams" at bounding box center [658, 372] width 97 height 17
click at [409, 446] on div "**********" at bounding box center [561, 295] width 707 height 389
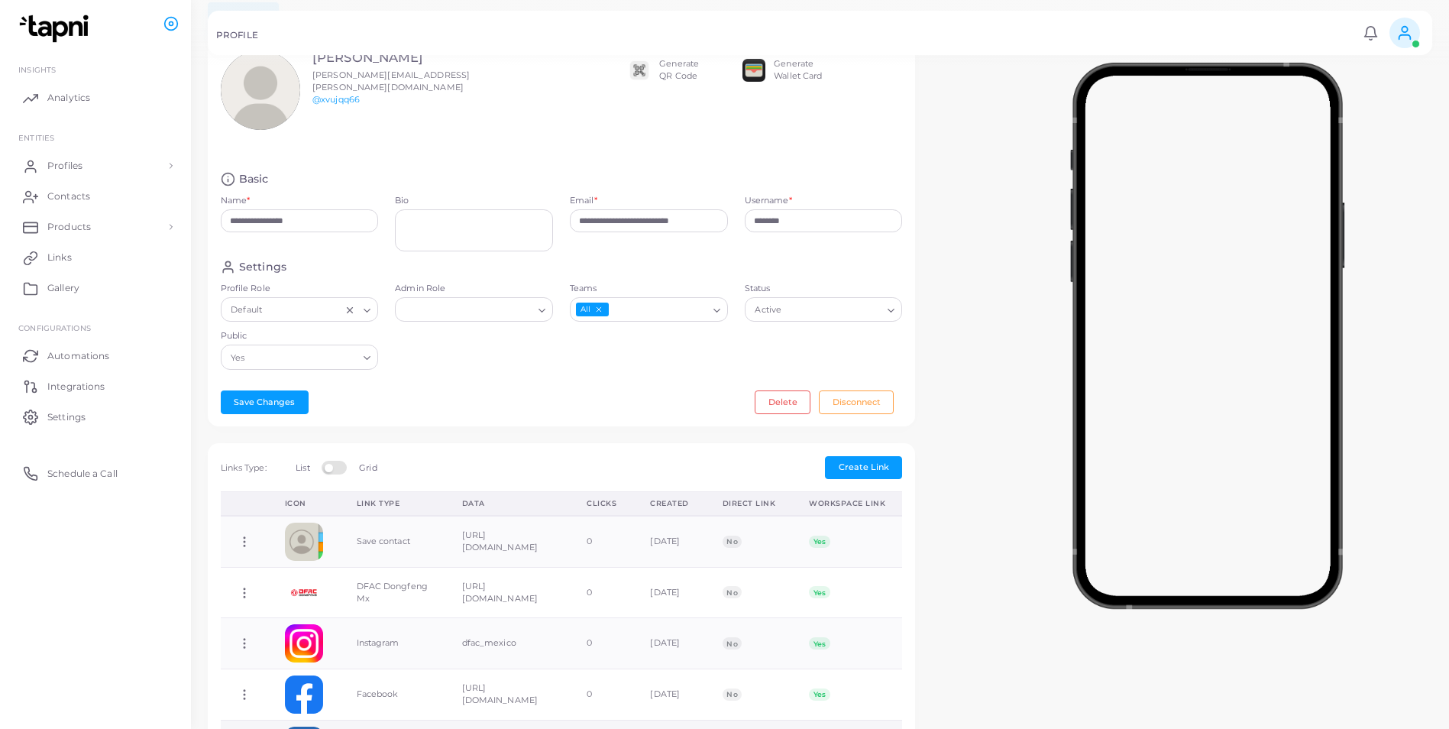
scroll to position [60, 0]
click at [274, 403] on button "Save Changes" at bounding box center [265, 404] width 88 height 23
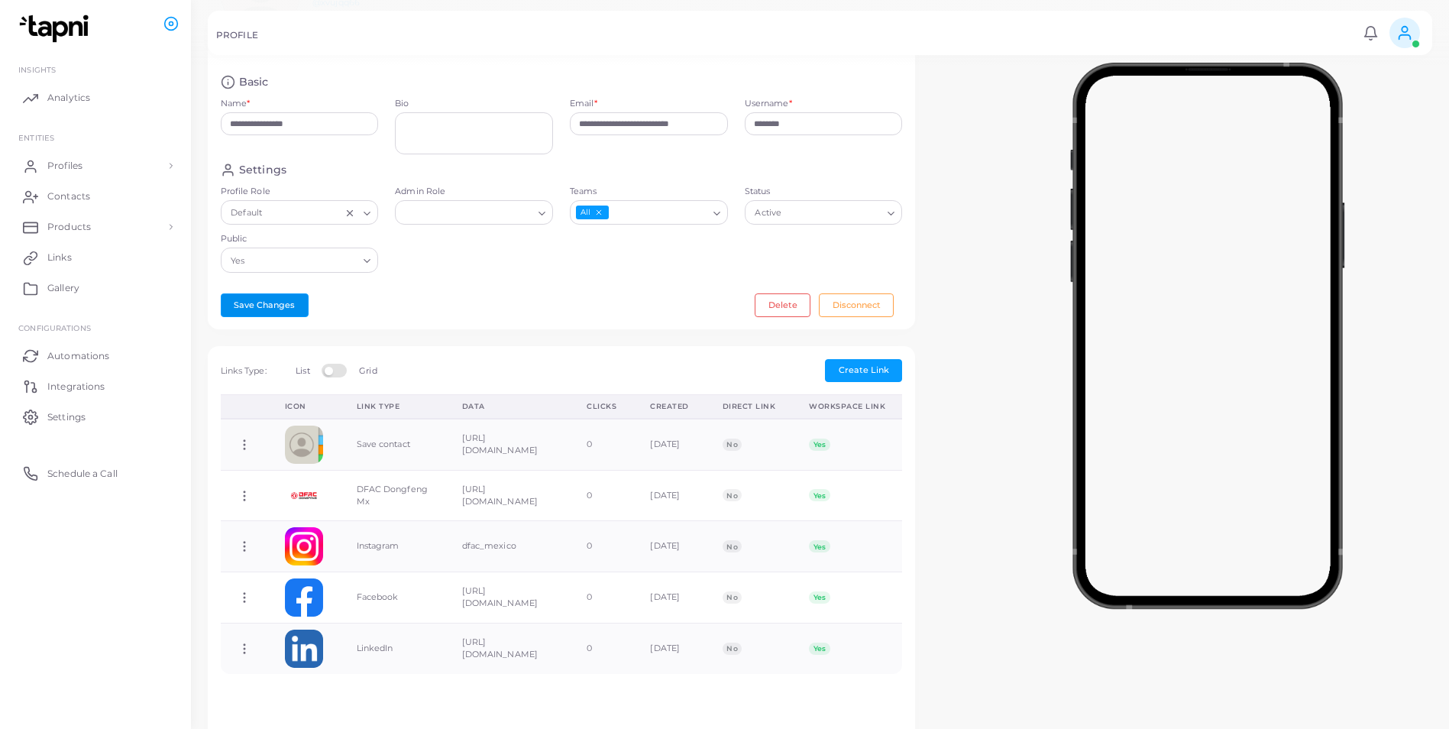
scroll to position [0, 0]
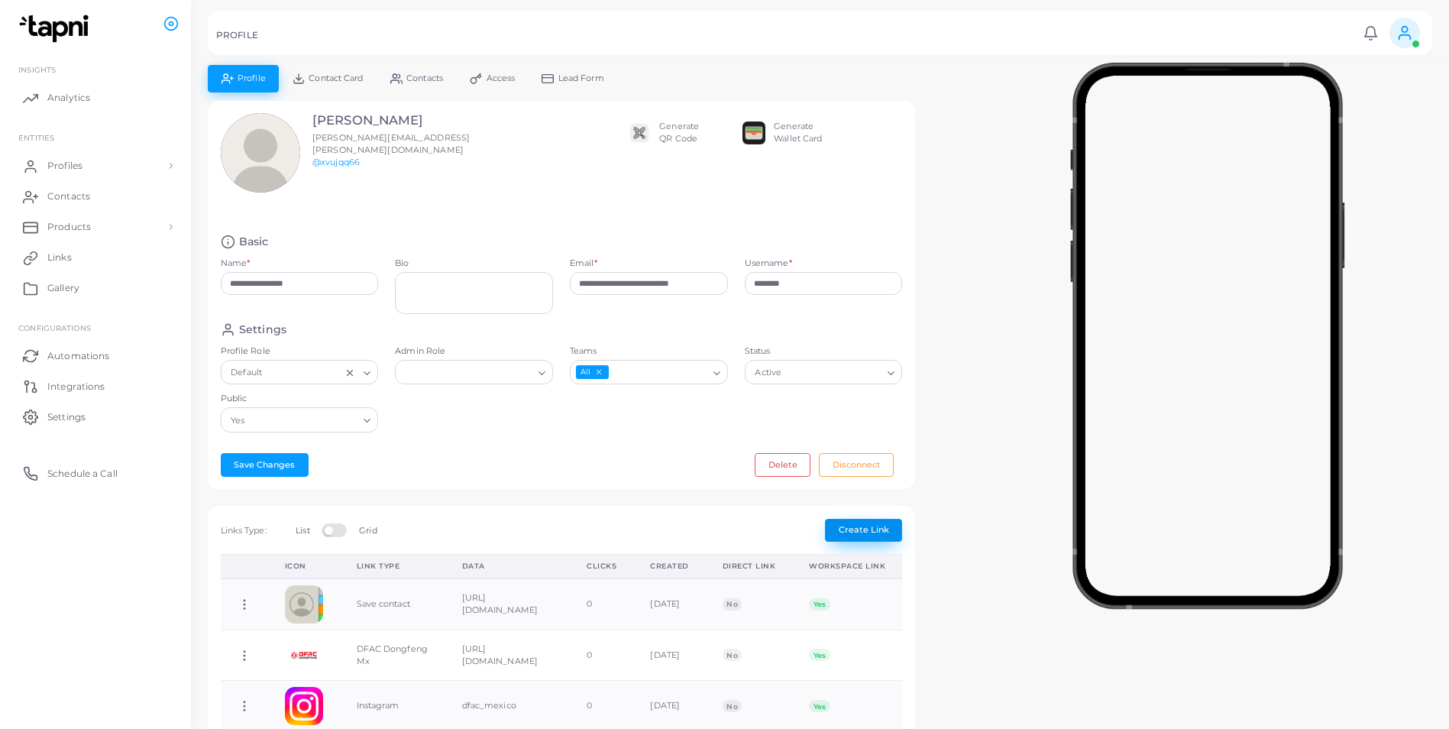
click at [881, 493] on span "Create Link" at bounding box center [864, 529] width 50 height 11
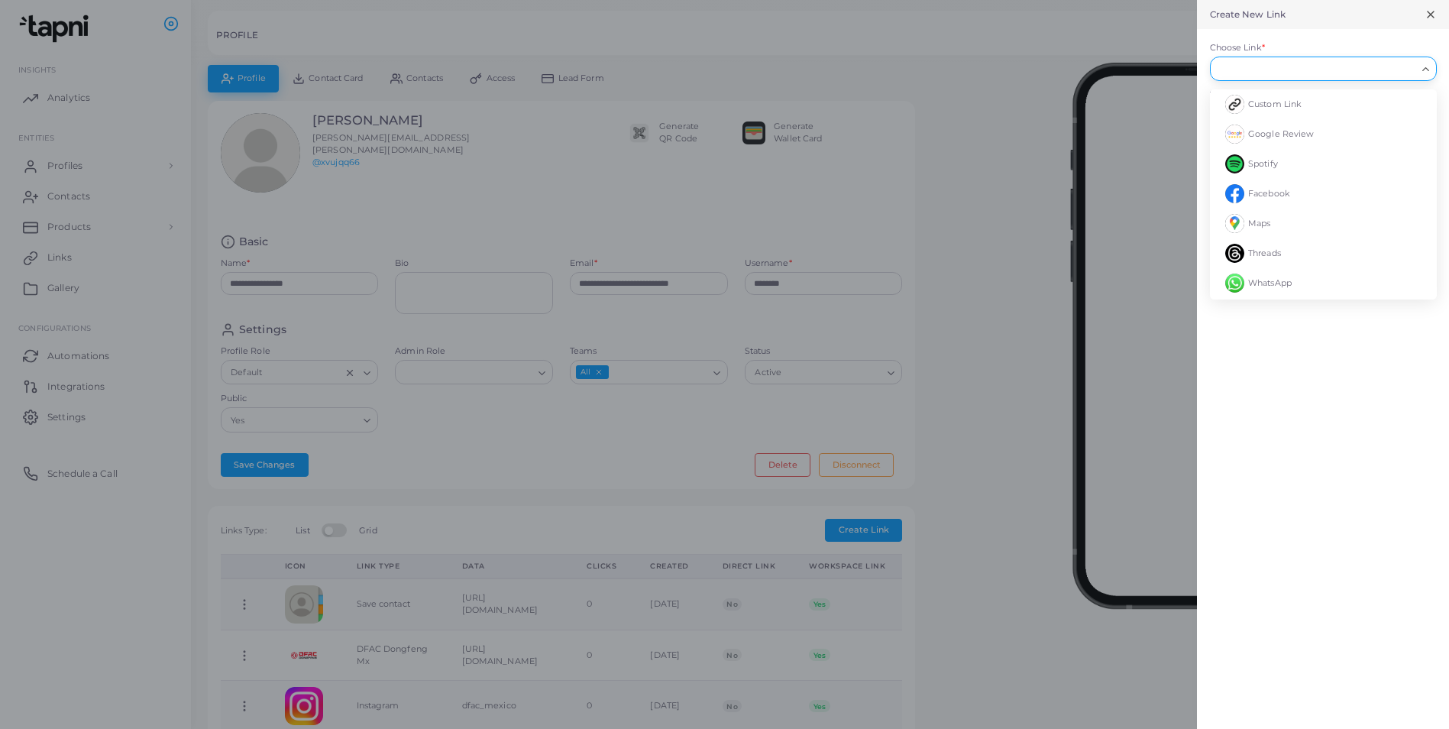
click at [971, 74] on input "Choose Link *" at bounding box center [1316, 68] width 199 height 17
click at [971, 200] on div at bounding box center [724, 364] width 1449 height 729
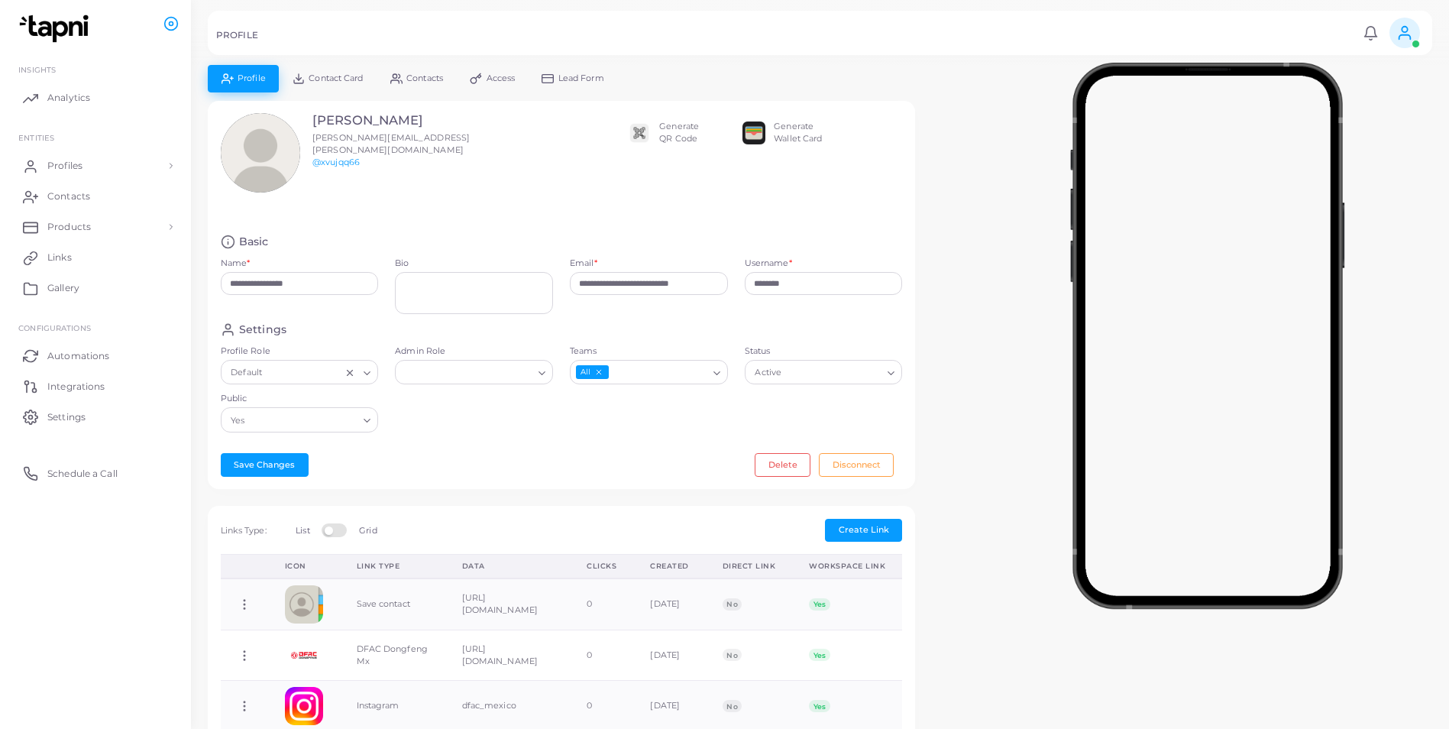
click at [924, 493] on div "**********" at bounding box center [819, 596] width 1241 height 1062
click at [241, 493] on icon at bounding box center [245, 604] width 14 height 14
click at [327, 493] on link "Edit Link" at bounding box center [302, 641] width 121 height 21
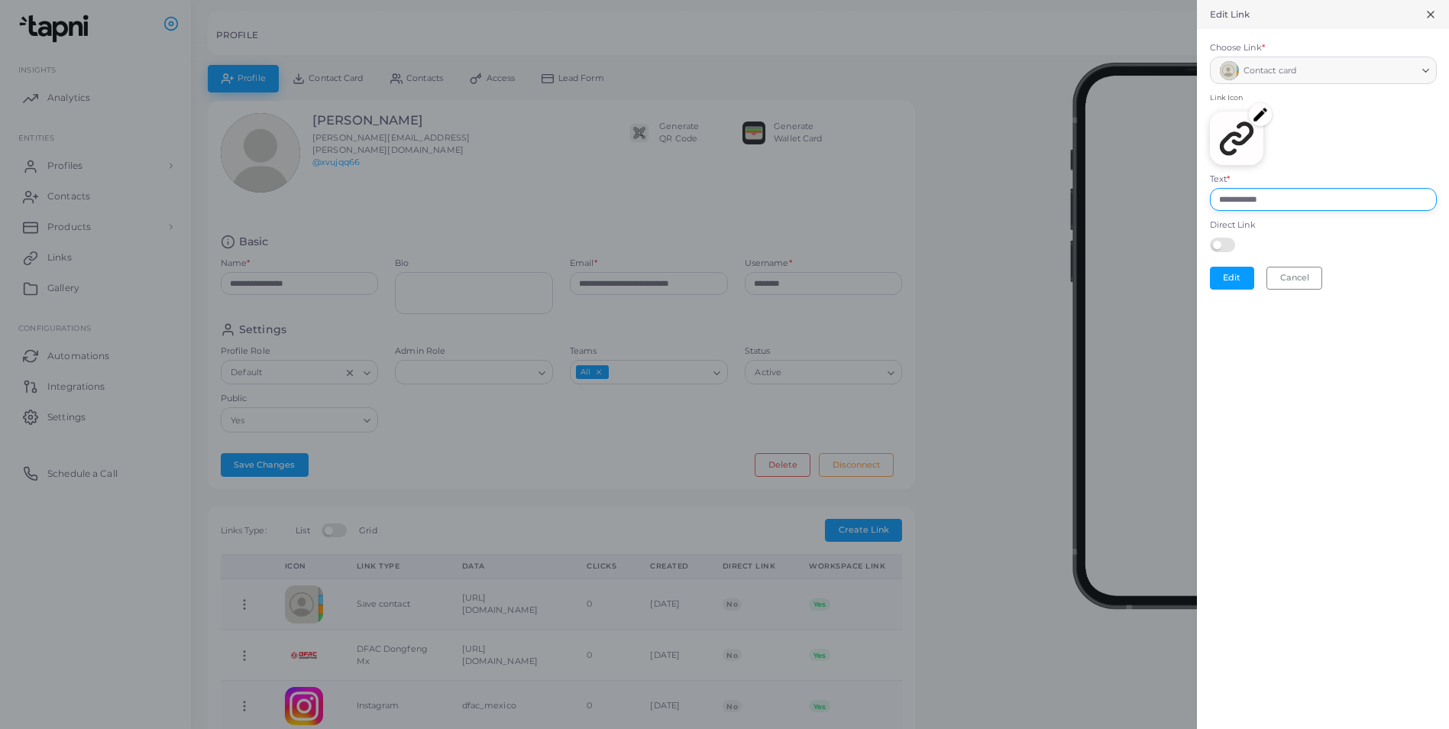
click at [971, 190] on input "**********" at bounding box center [1323, 199] width 227 height 23
click at [971, 278] on div at bounding box center [724, 364] width 1449 height 729
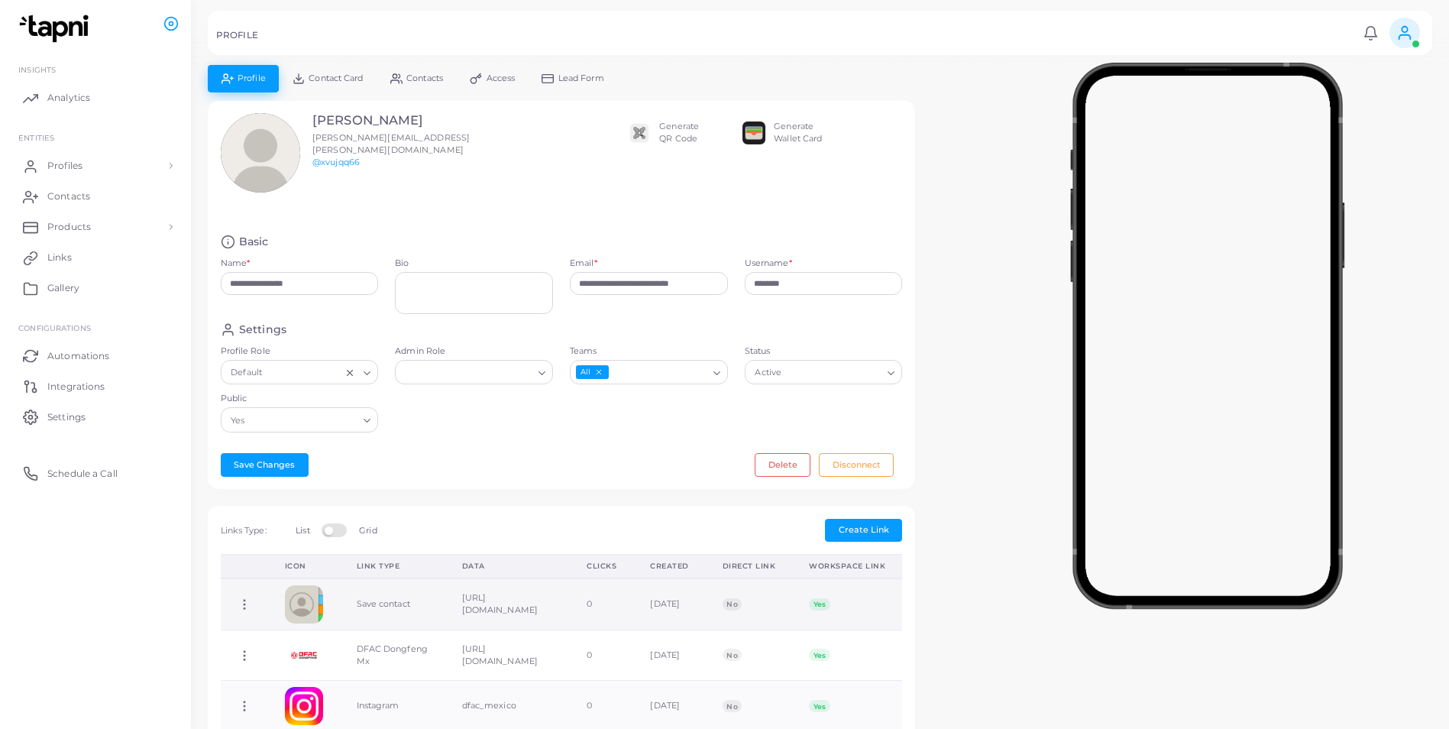
click at [487, 493] on td "[URL][DOMAIN_NAME]" at bounding box center [507, 603] width 125 height 51
click at [102, 166] on link "Profiles" at bounding box center [95, 165] width 168 height 31
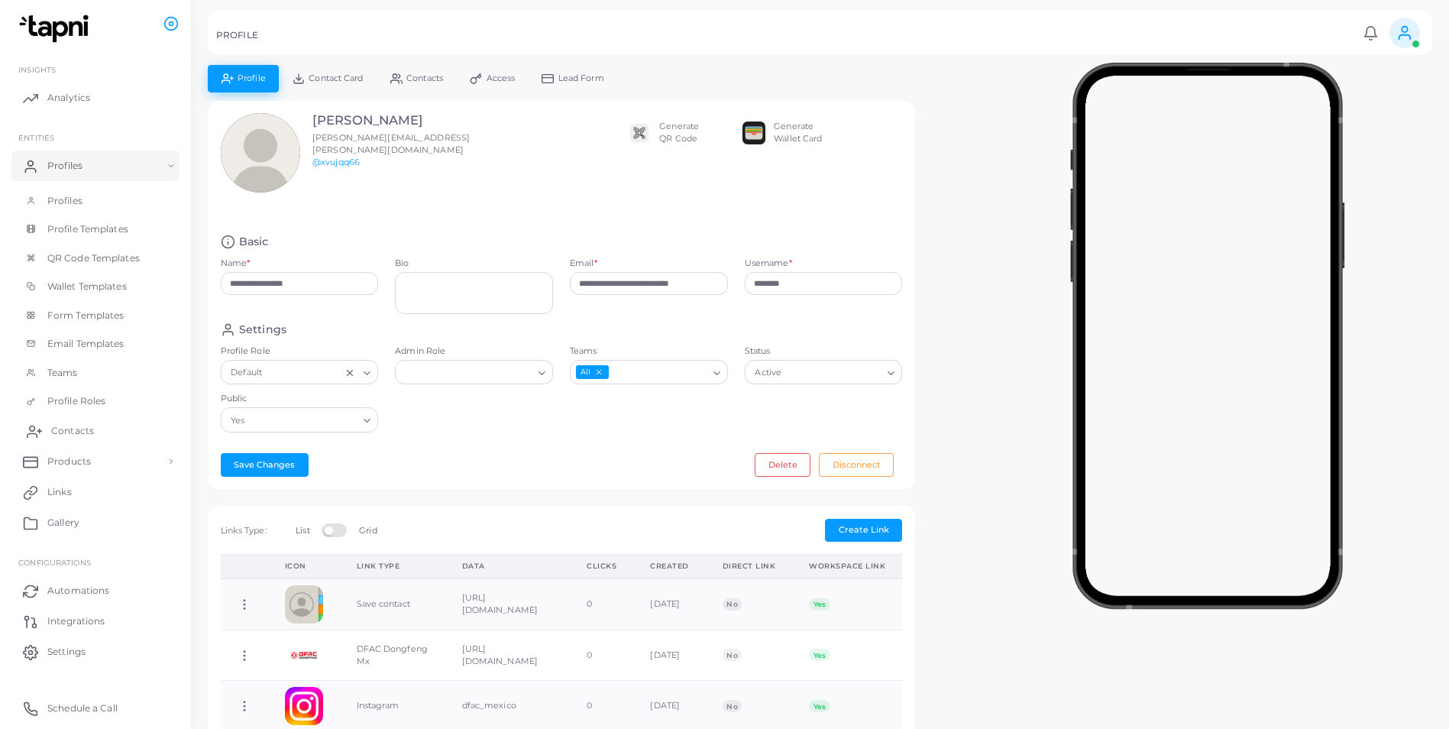
click at [76, 425] on span "Contacts" at bounding box center [72, 431] width 43 height 14
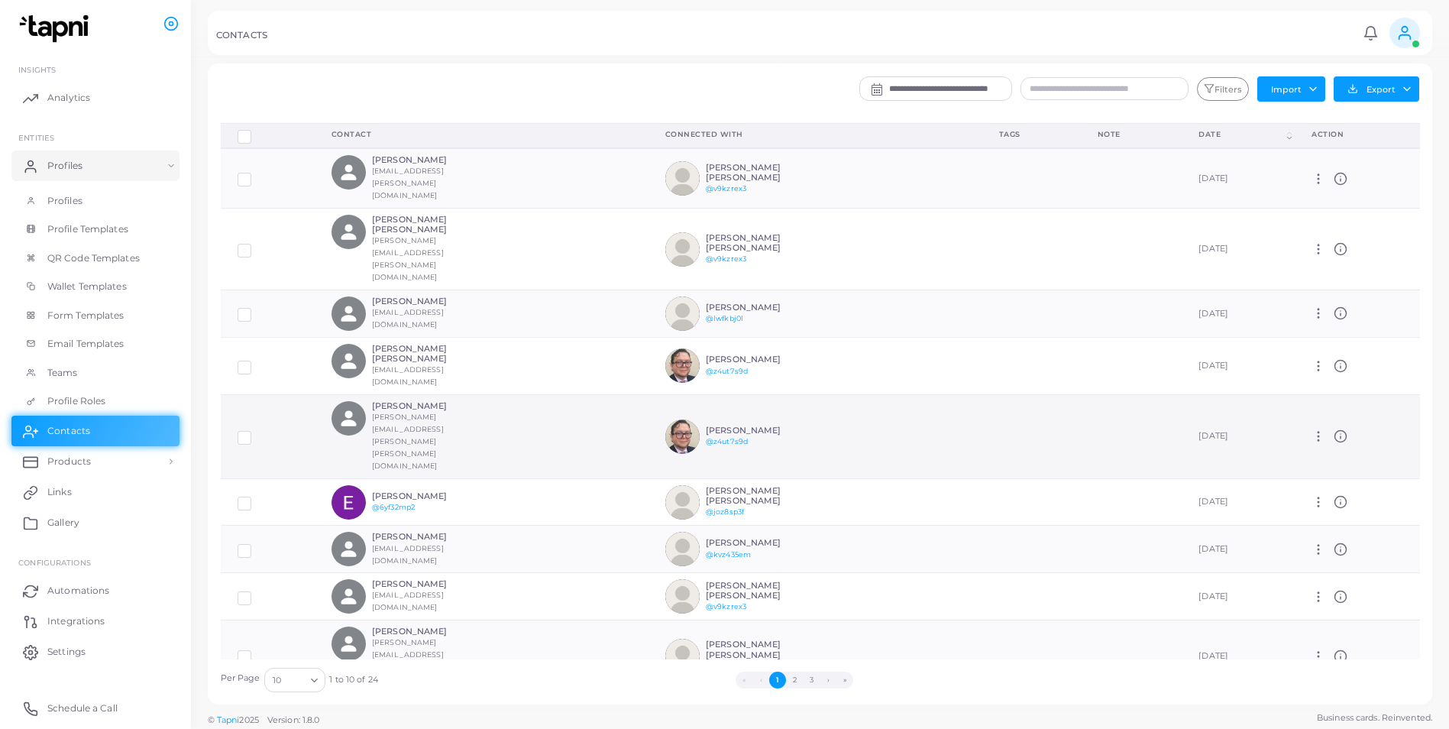
scroll to position [5, 0]
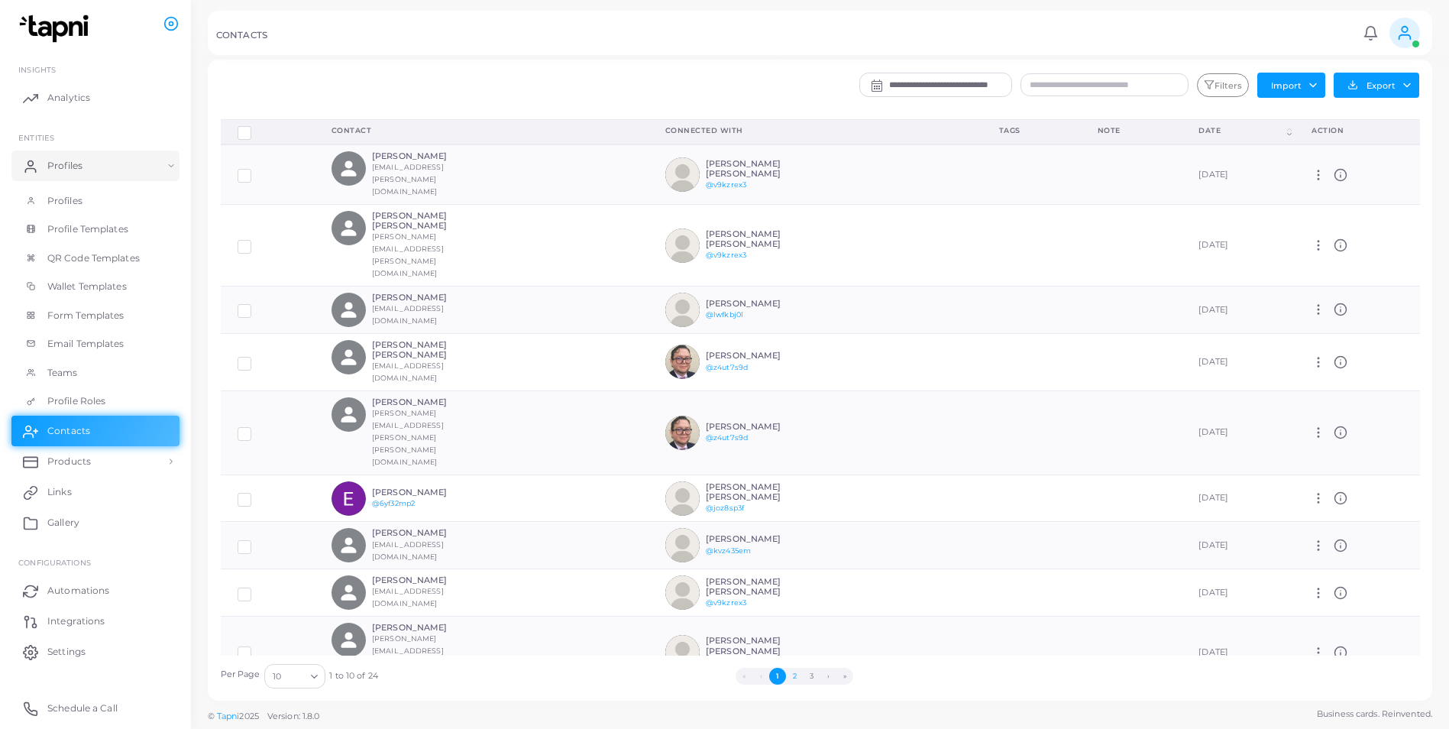
click at [801, 493] on button "2" at bounding box center [794, 676] width 17 height 17
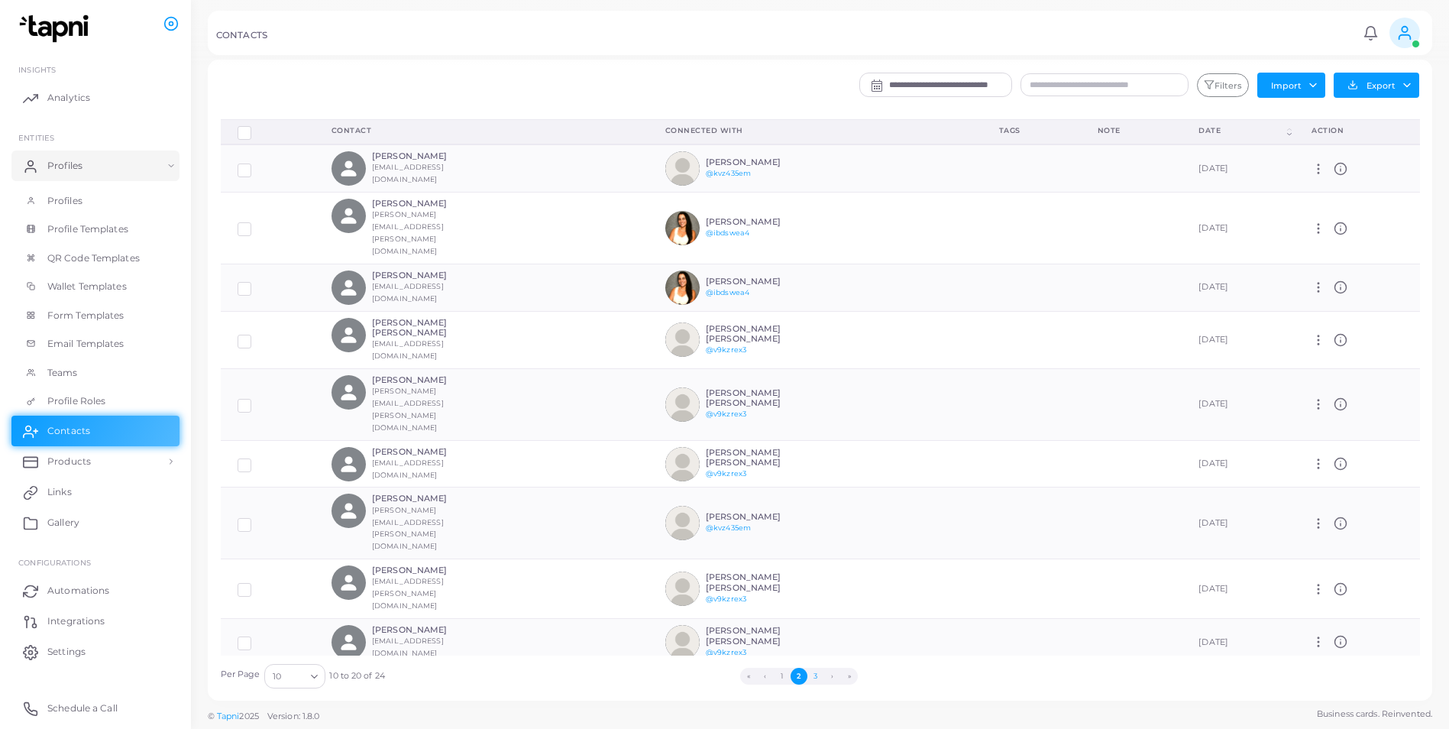
click at [815, 493] on button "3" at bounding box center [815, 676] width 17 height 17
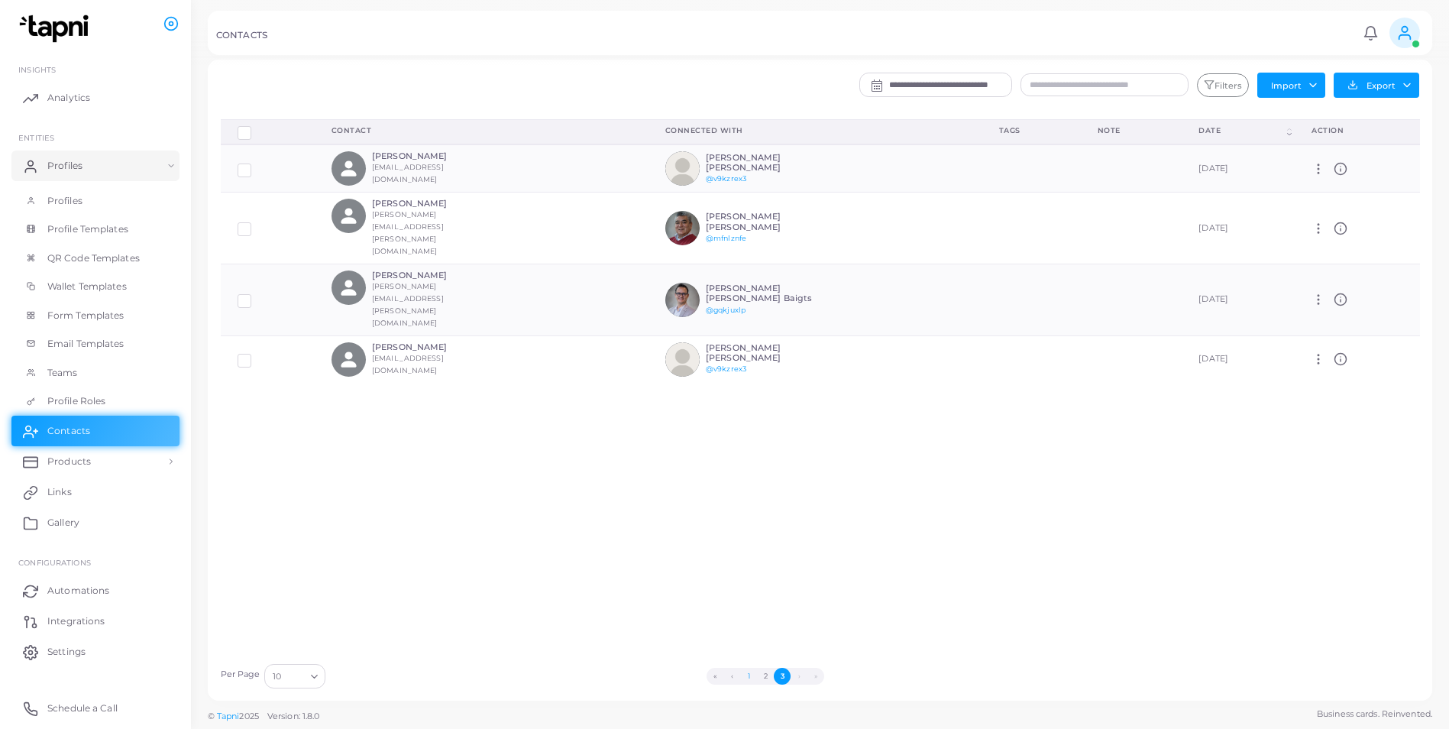
click at [749, 493] on button "1" at bounding box center [748, 676] width 17 height 17
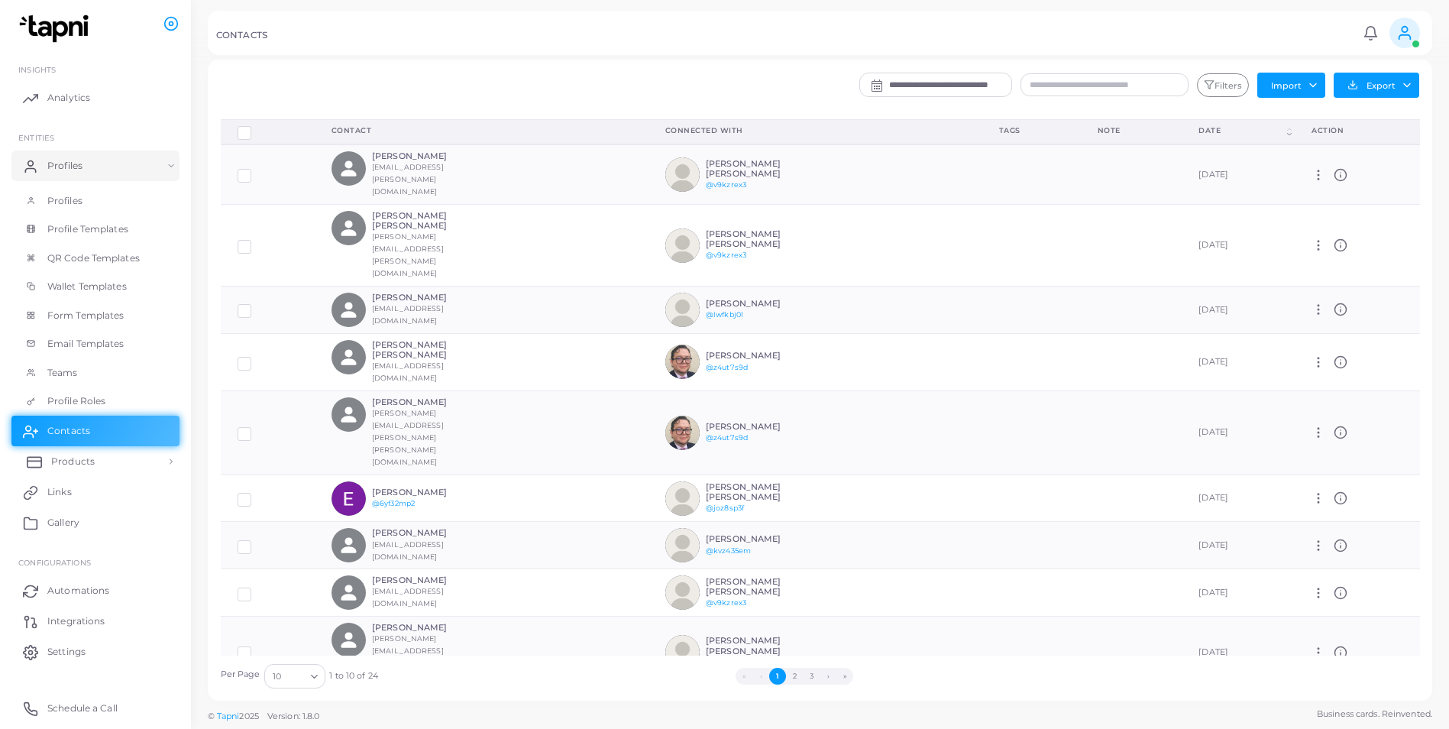
click at [118, 454] on link "Products" at bounding box center [95, 461] width 168 height 31
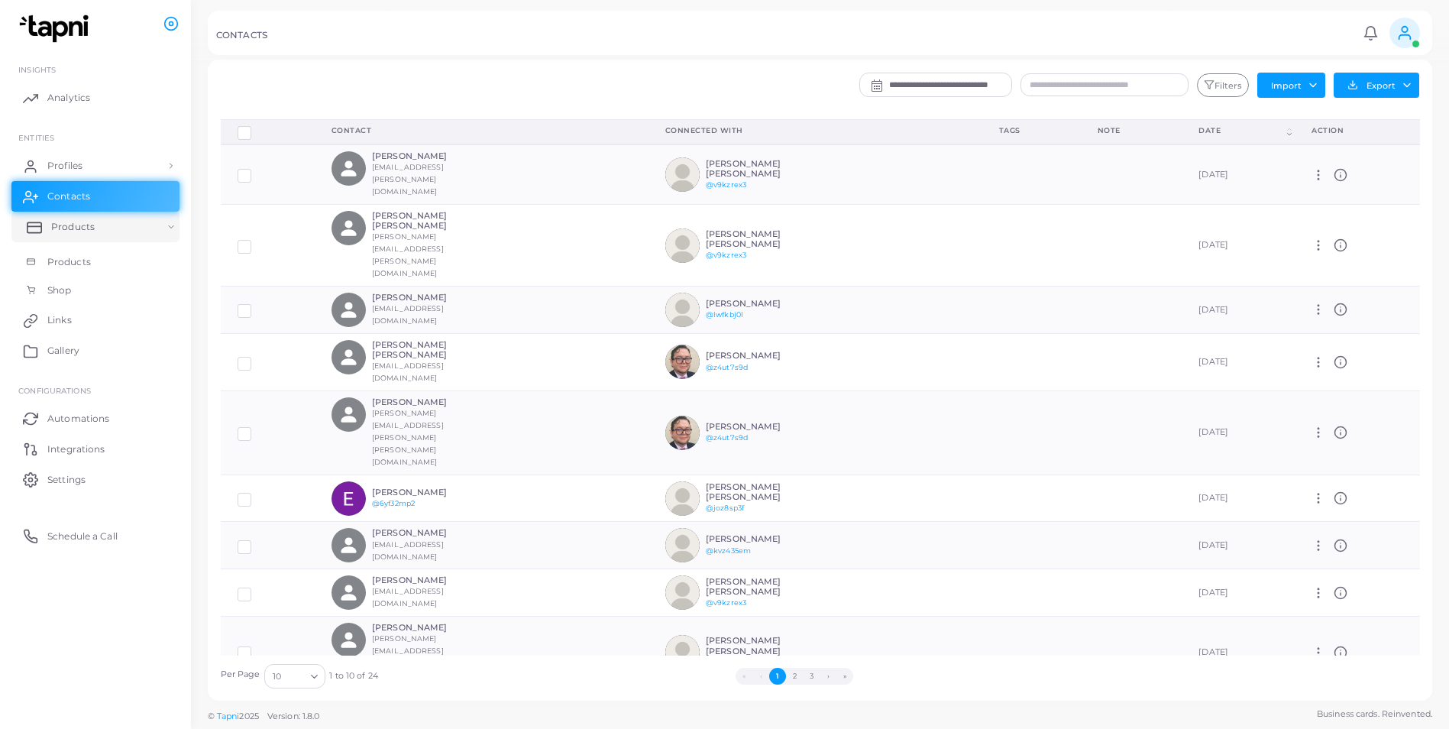
click at [144, 216] on link "Products" at bounding box center [95, 227] width 168 height 31
click at [129, 165] on link "Profiles" at bounding box center [95, 165] width 168 height 31
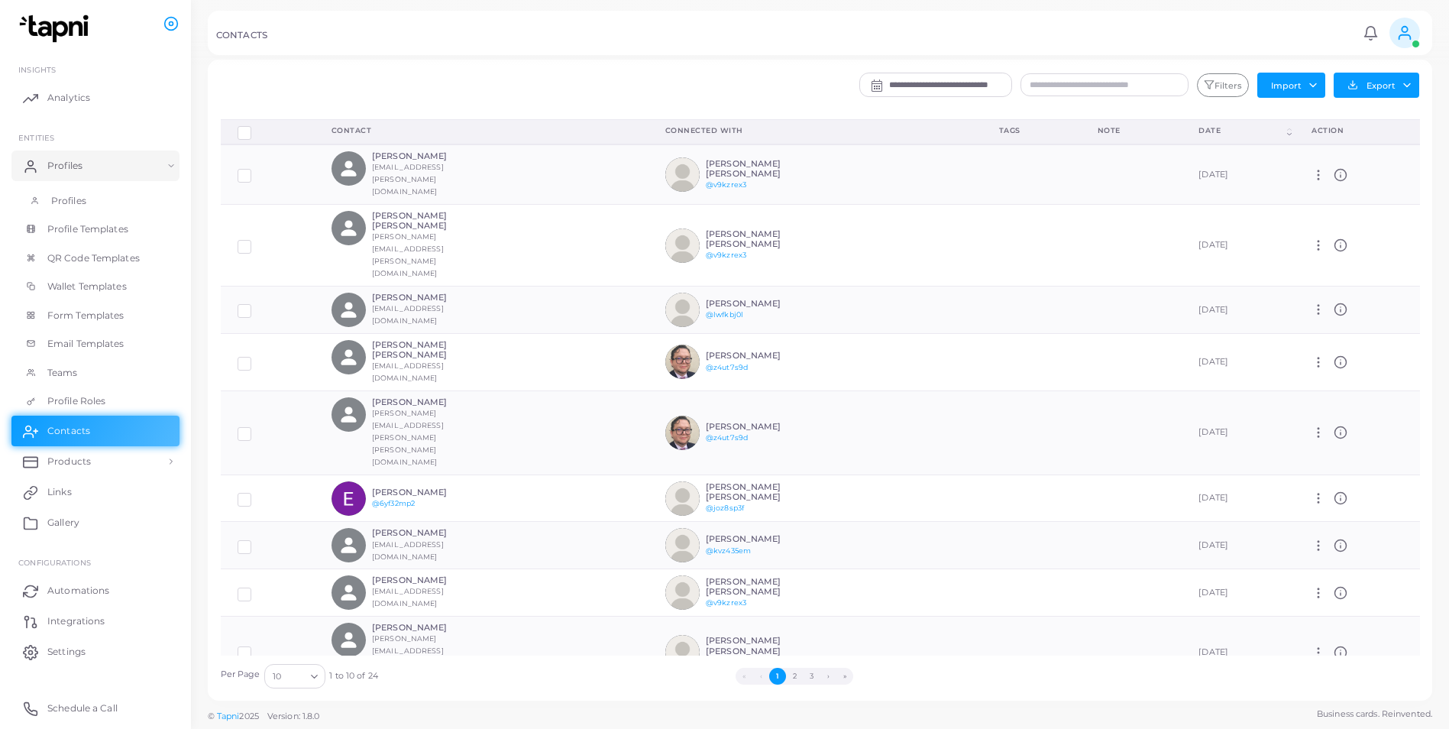
click at [86, 197] on span "Profiles" at bounding box center [68, 201] width 35 height 14
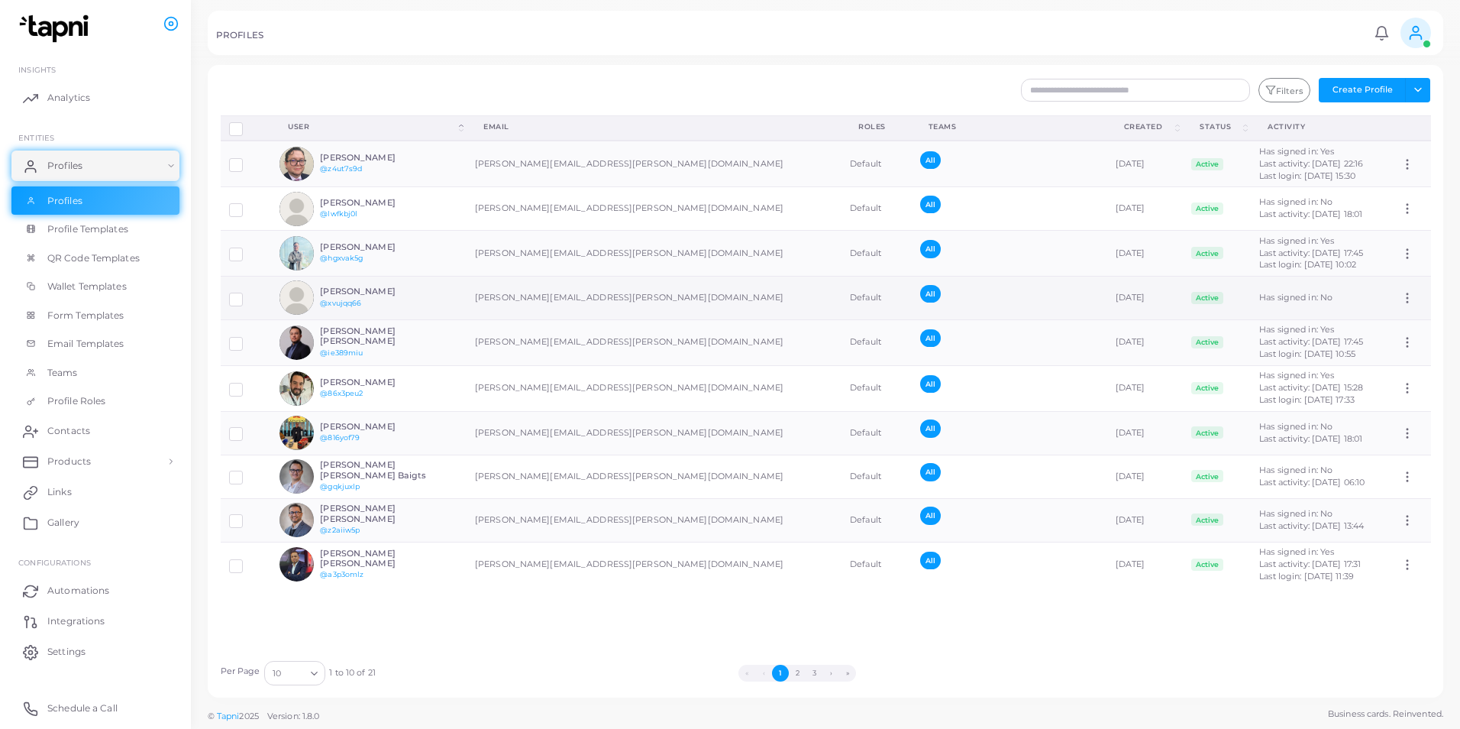
click at [373, 300] on div "[PERSON_NAME] @xvujqq66" at bounding box center [376, 297] width 112 height 22
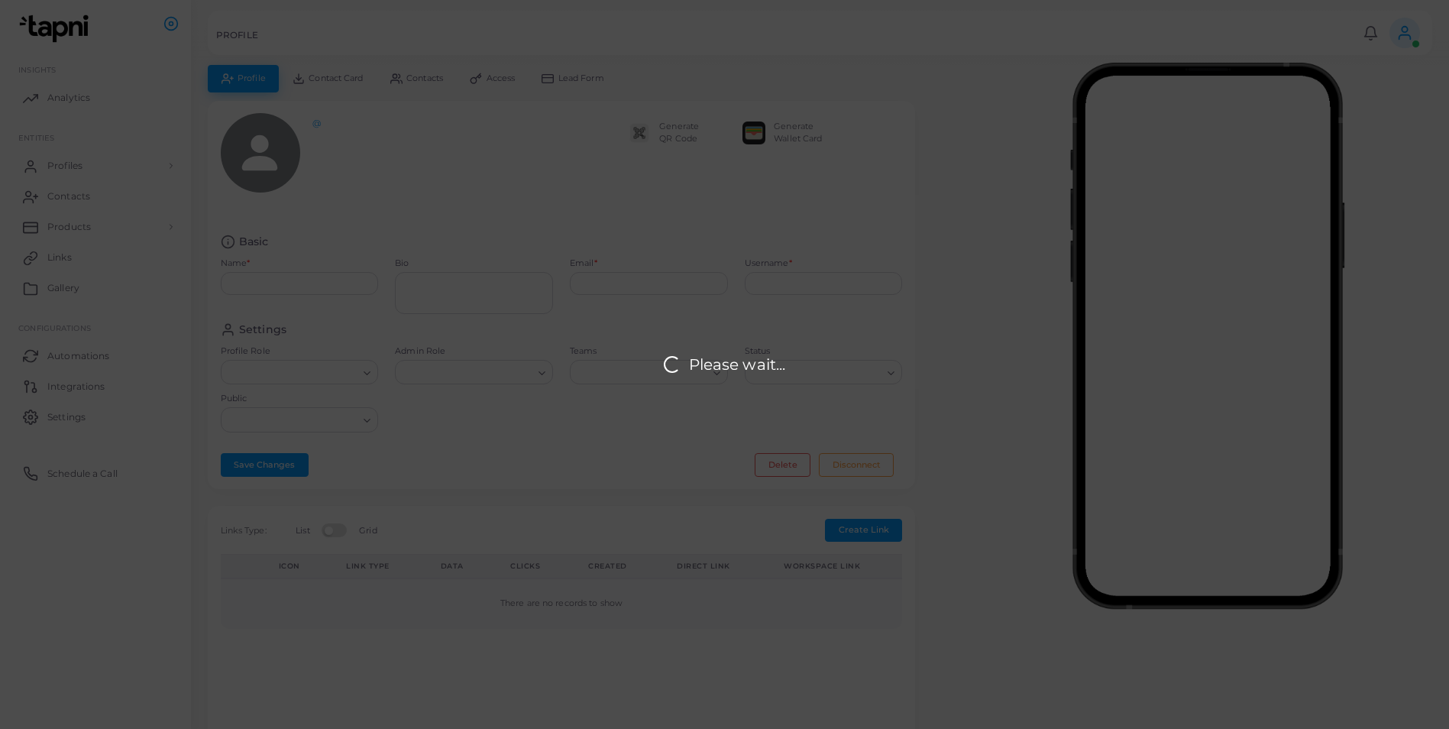
click at [373, 300] on div "Please wait..." at bounding box center [724, 364] width 1449 height 729
type input "**********"
type input "********"
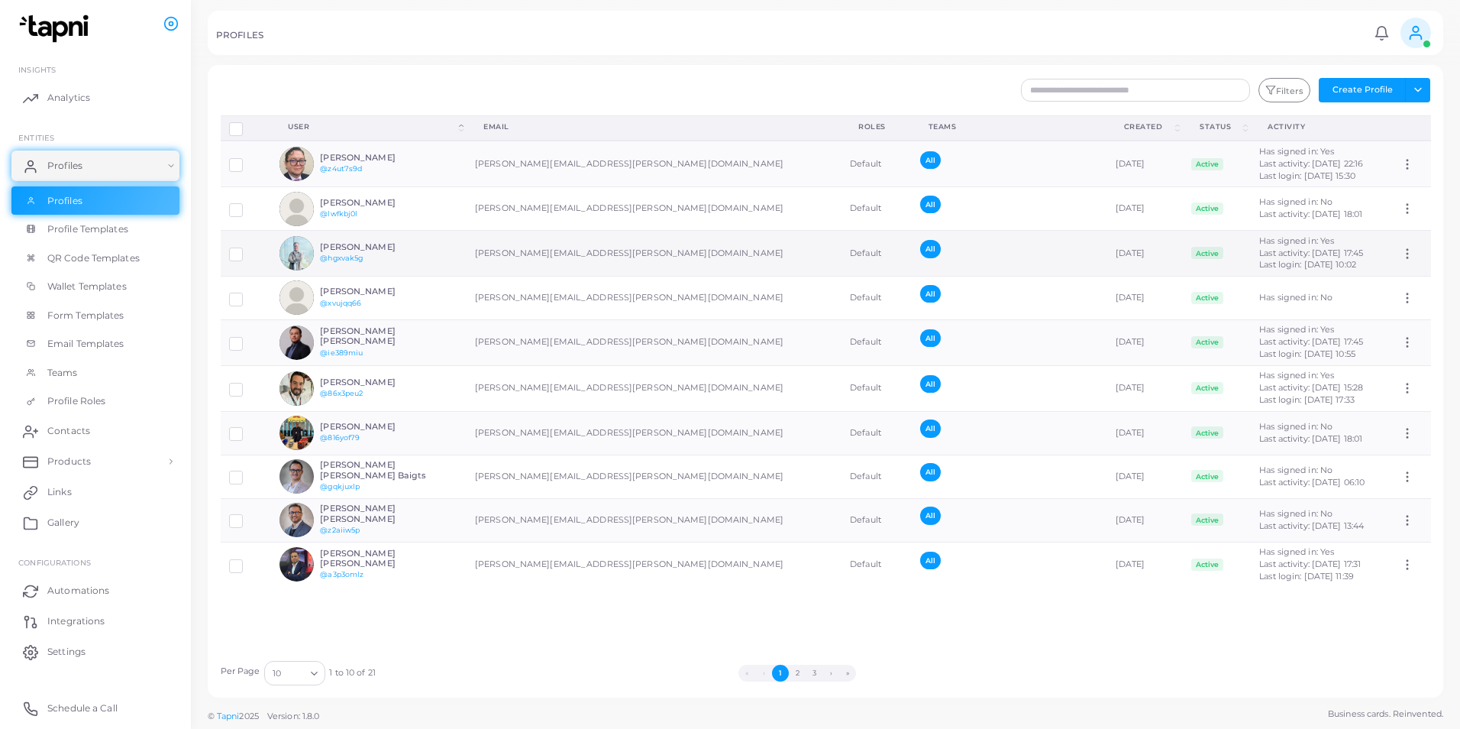
click at [971, 250] on icon at bounding box center [1408, 254] width 14 height 14
click at [971, 263] on span "Assign Product" at bounding box center [1395, 269] width 64 height 12
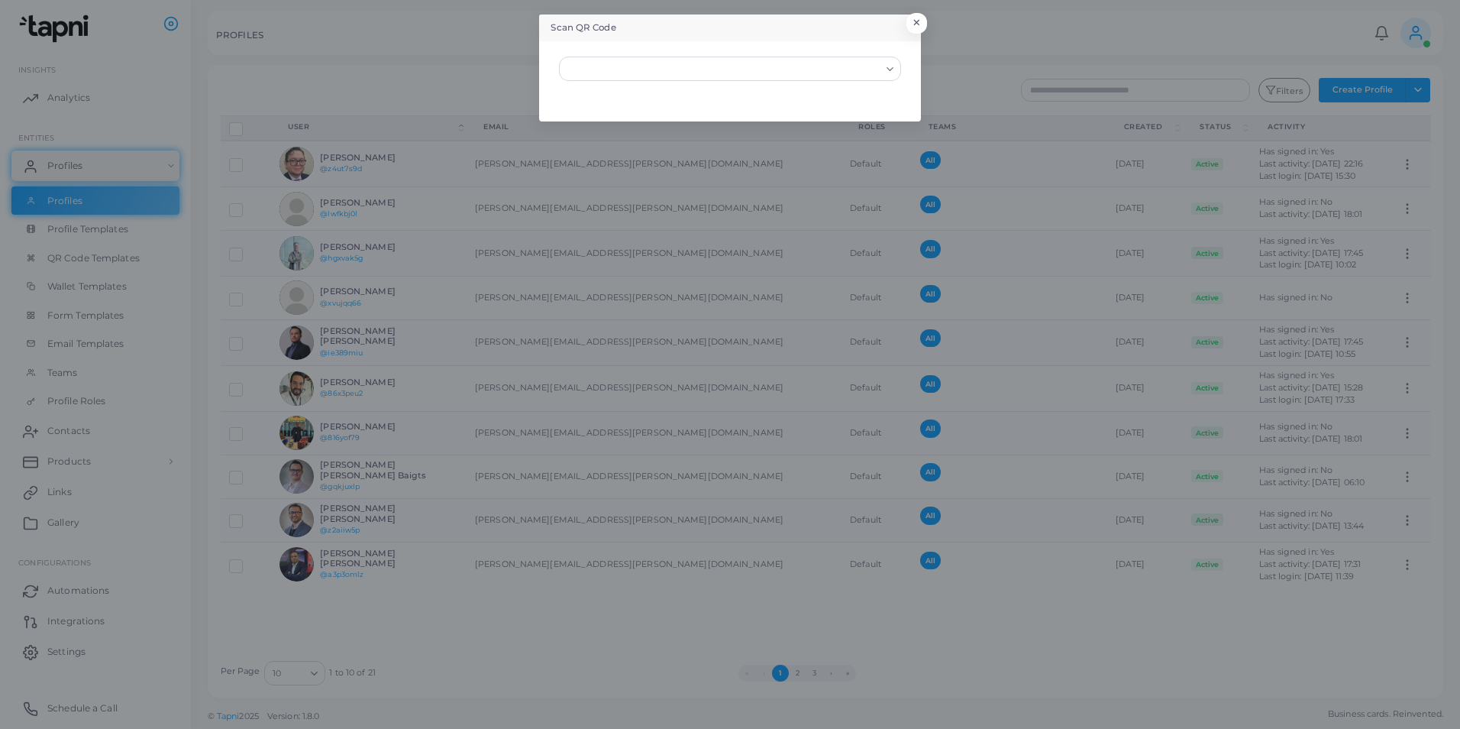
click at [842, 73] on input "Search for option" at bounding box center [723, 68] width 314 height 17
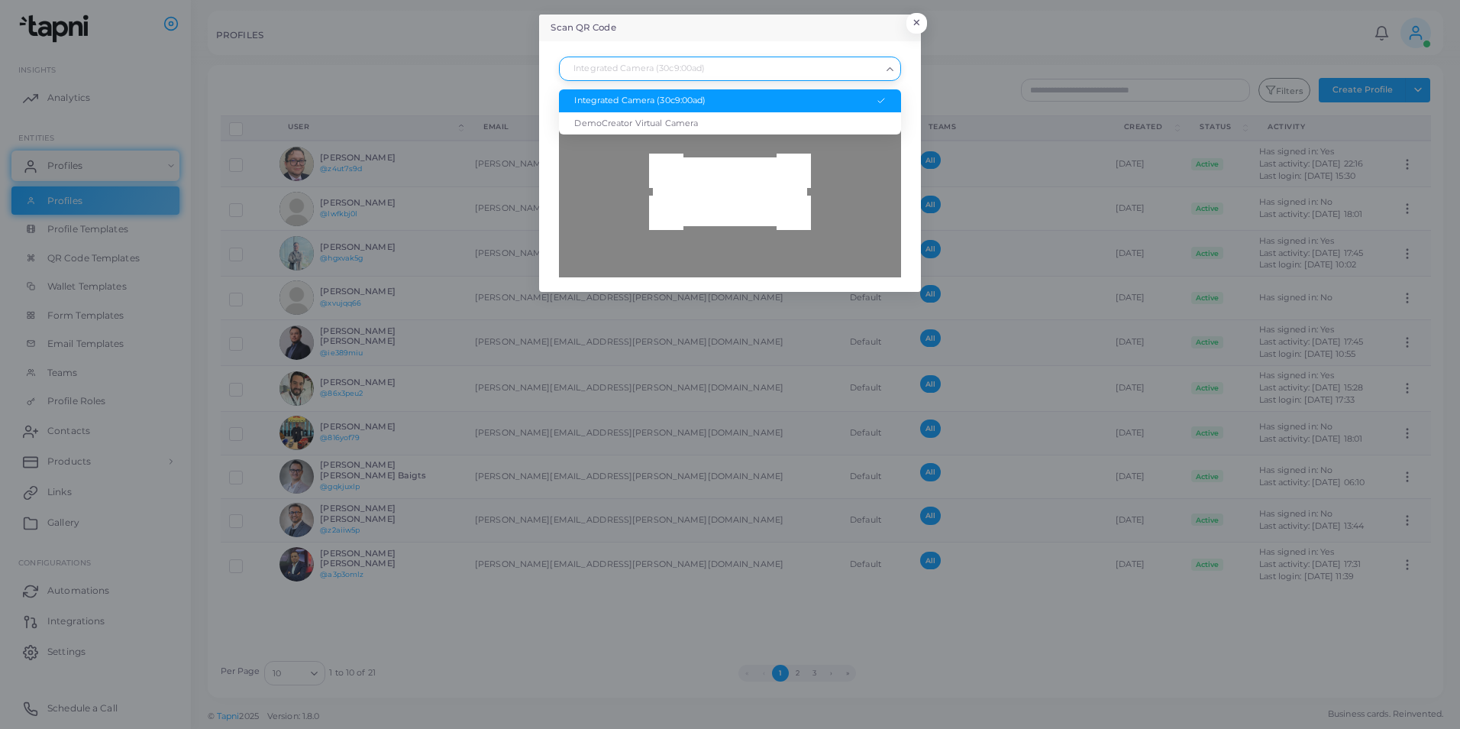
click at [823, 99] on div "Integrated Camera (30c9:00ad)" at bounding box center [729, 101] width 311 height 12
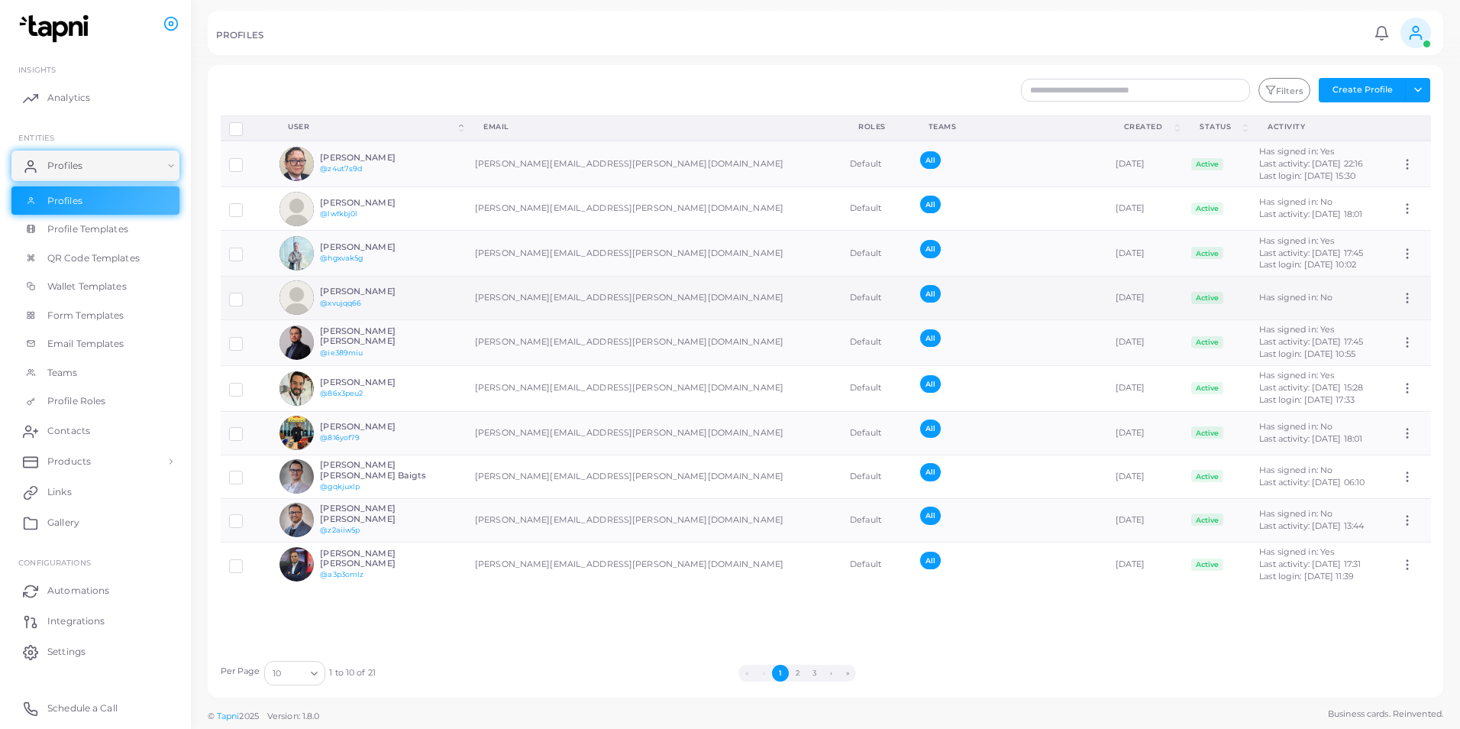
click at [971, 299] on icon at bounding box center [1408, 298] width 14 height 14
click at [971, 319] on span "Assign Product" at bounding box center [1395, 318] width 64 height 12
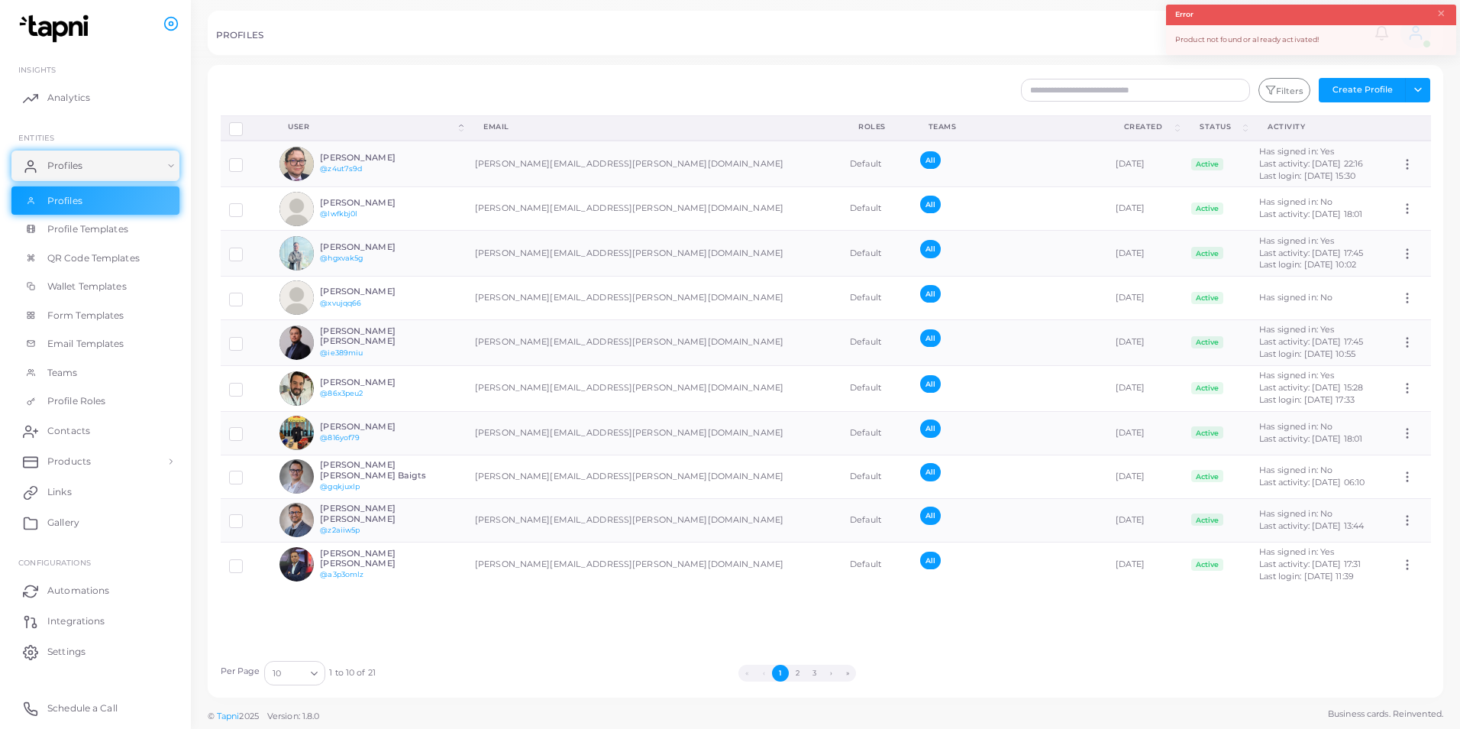
click at [428, 41] on div "PROFILES" at bounding box center [792, 37] width 1153 height 15
click at [57, 458] on span "Products" at bounding box center [73, 461] width 44 height 14
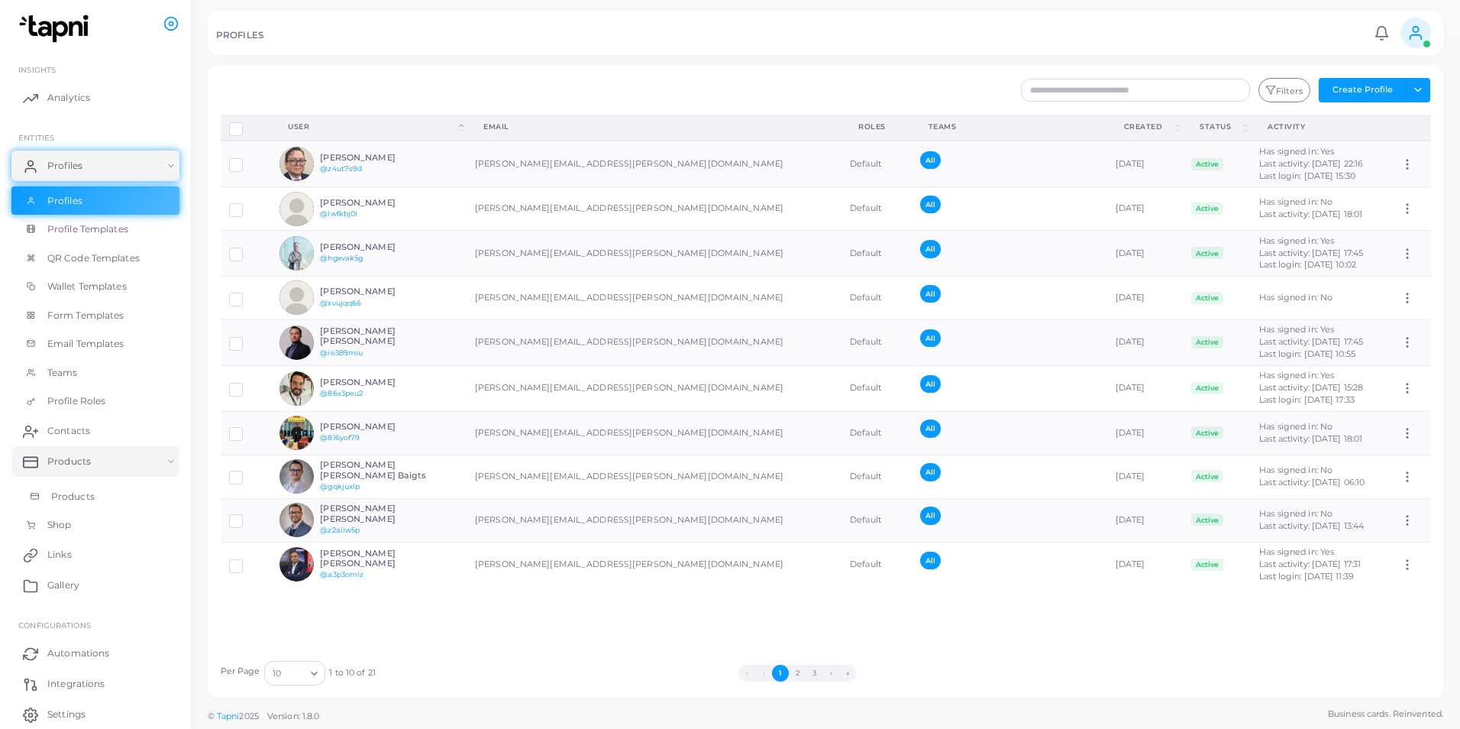
click at [77, 493] on span "Products" at bounding box center [73, 497] width 44 height 14
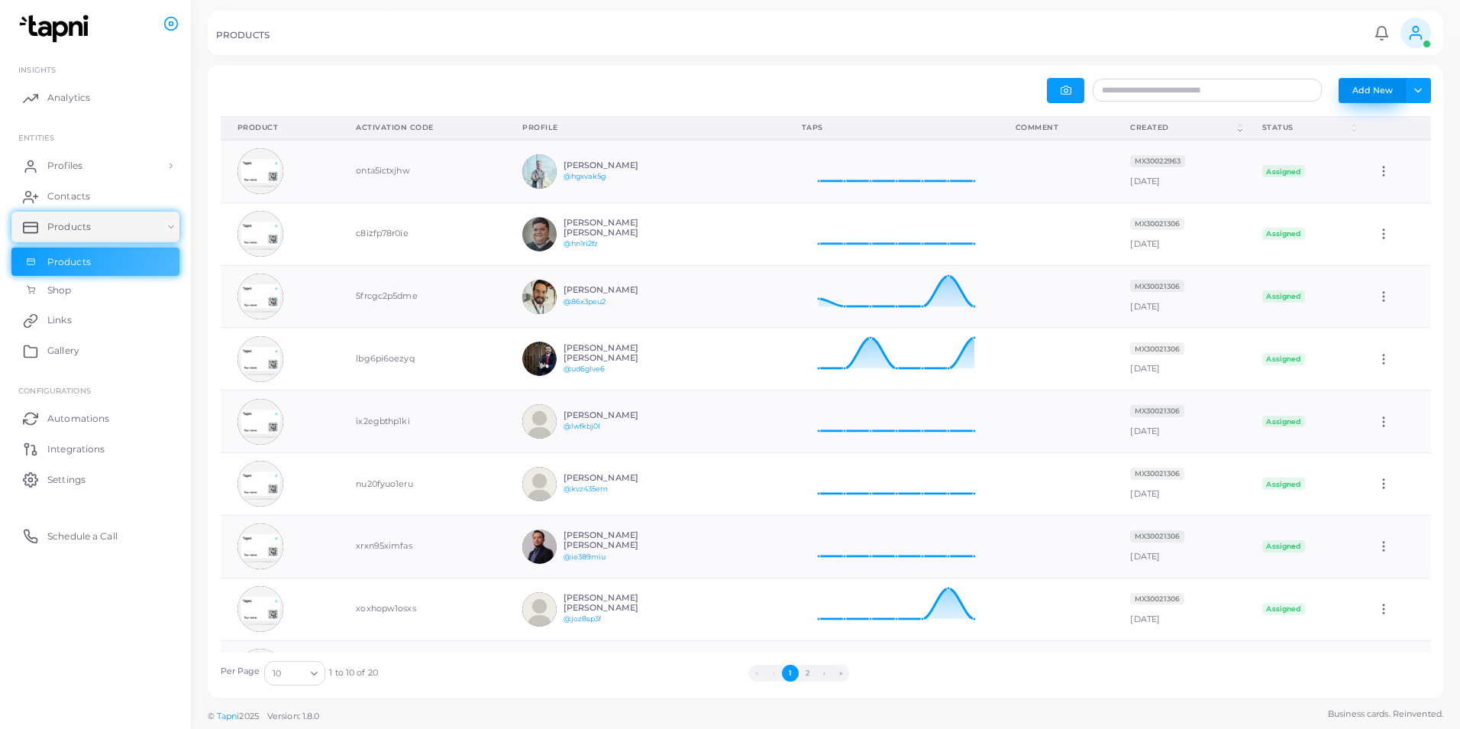
click at [971, 95] on button "Add New" at bounding box center [1372, 90] width 67 height 24
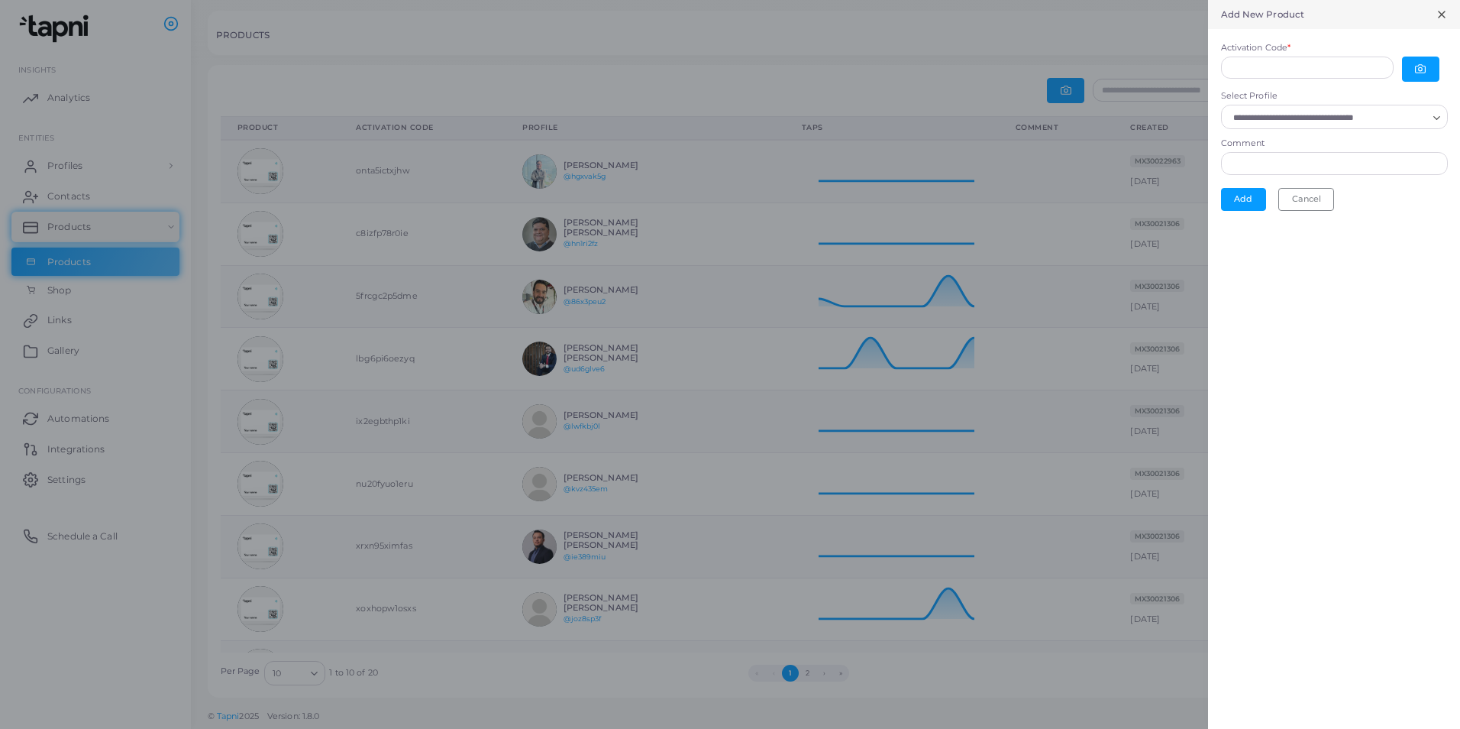
scroll to position [12, 12]
click at [971, 70] on button "button" at bounding box center [1420, 69] width 37 height 25
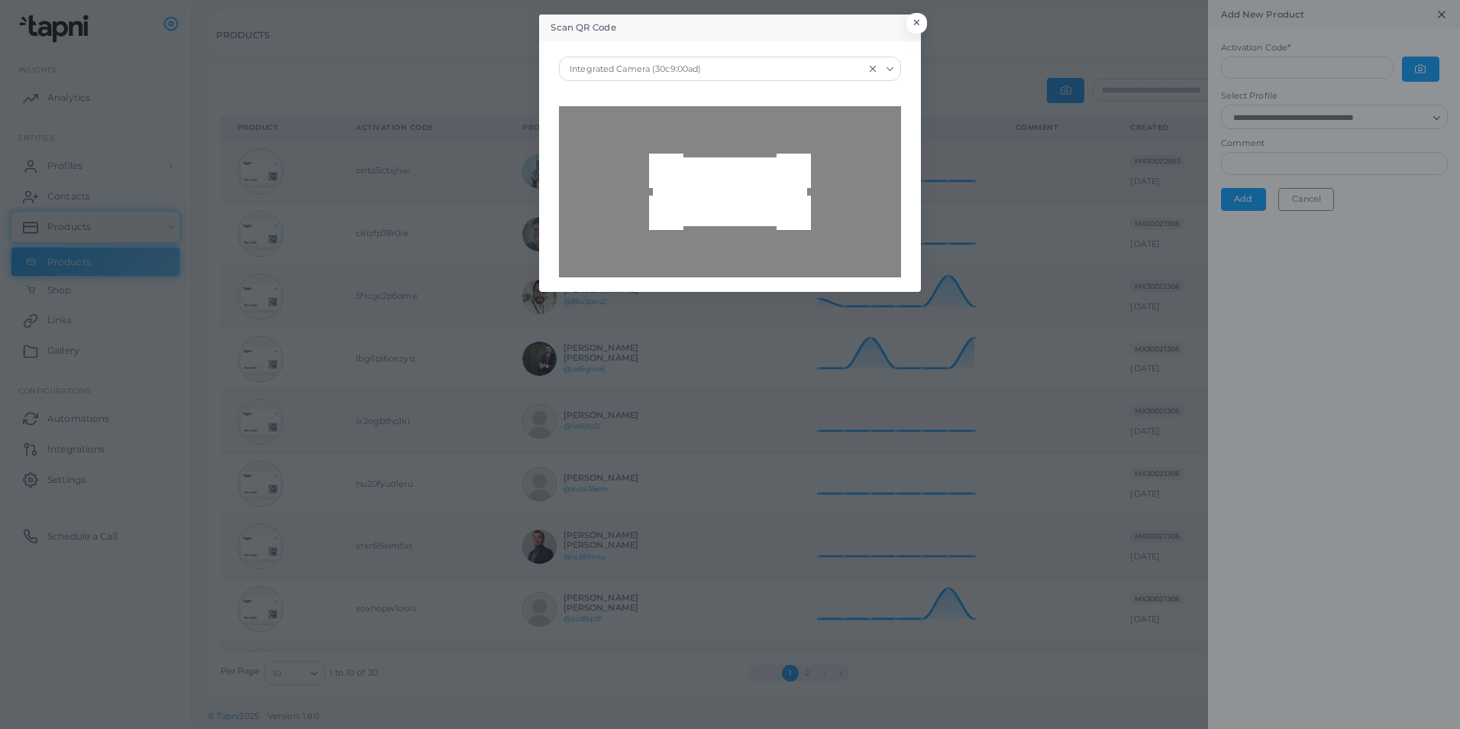
type input "**********"
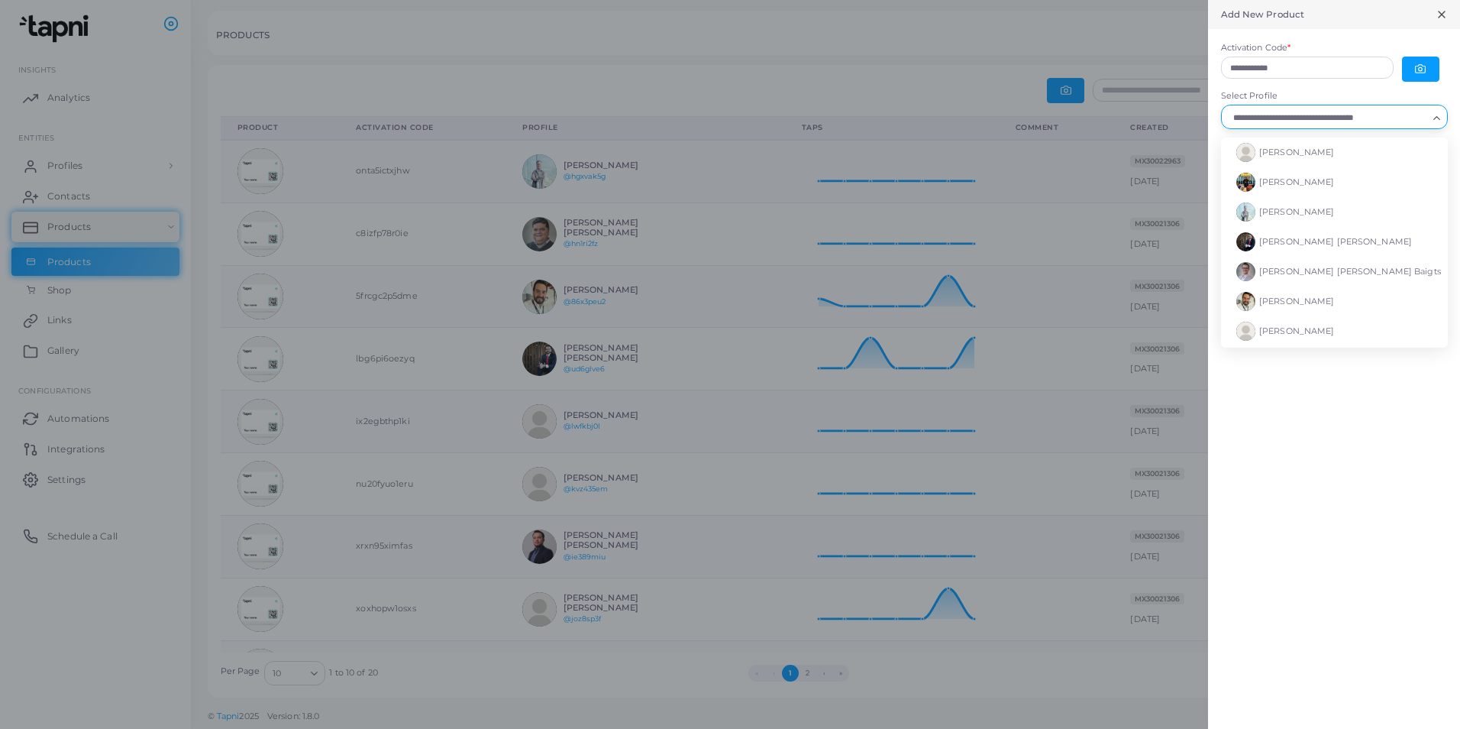
click at [971, 120] on input "Select Profile" at bounding box center [1327, 117] width 199 height 17
click at [971, 150] on li "[PERSON_NAME]" at bounding box center [1334, 152] width 227 height 30
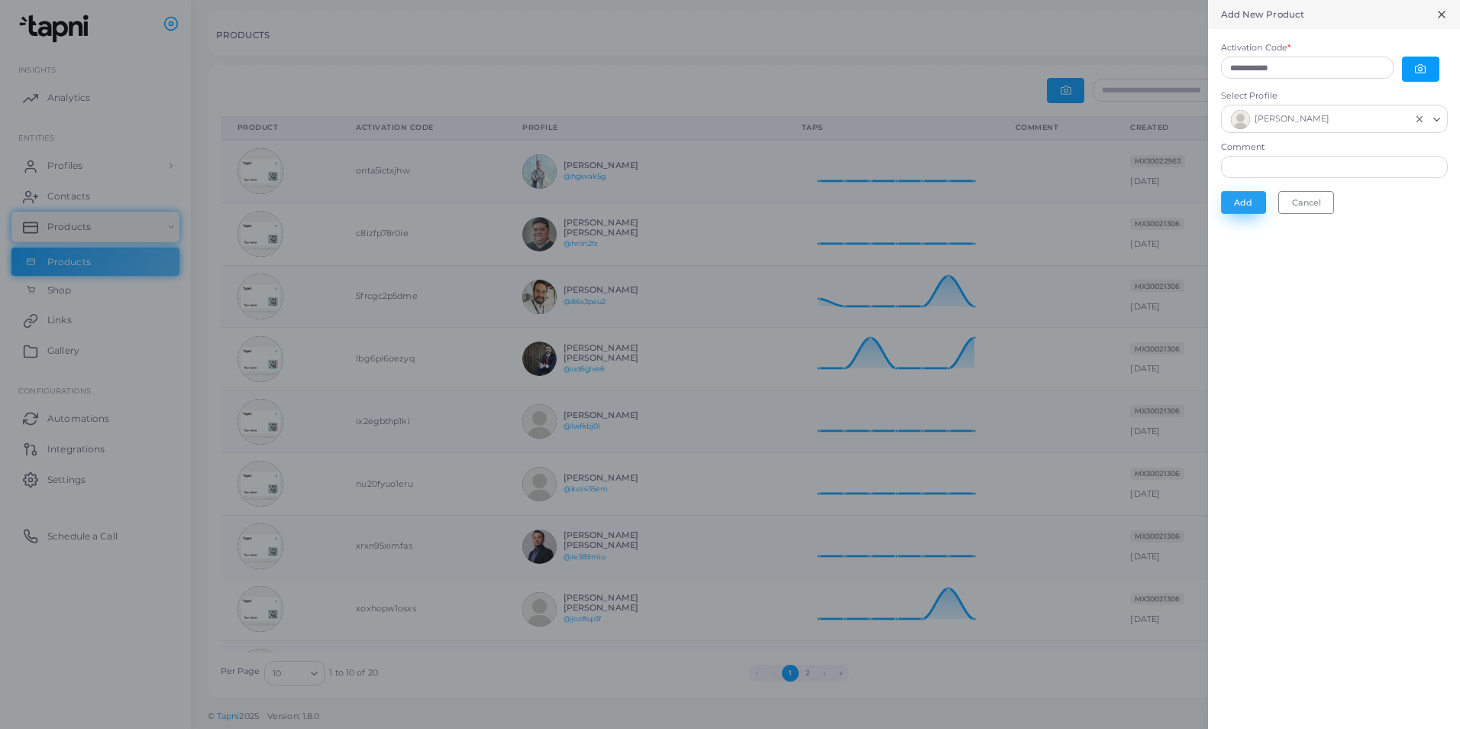
click at [971, 199] on button "Add" at bounding box center [1243, 202] width 45 height 23
